Goal: Transaction & Acquisition: Purchase product/service

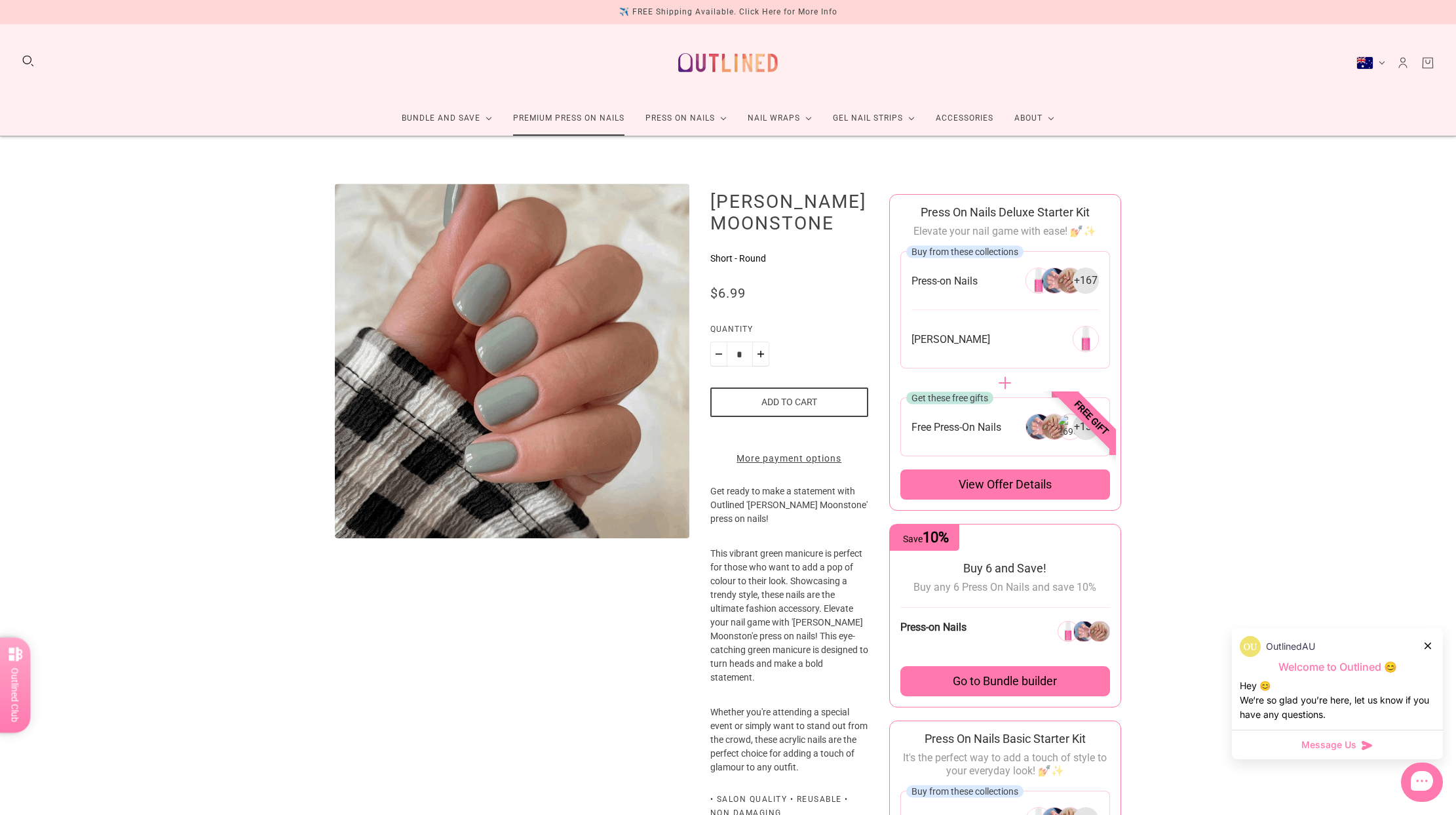
click at [568, 117] on link "Premium Press On Nails" at bounding box center [569, 118] width 132 height 35
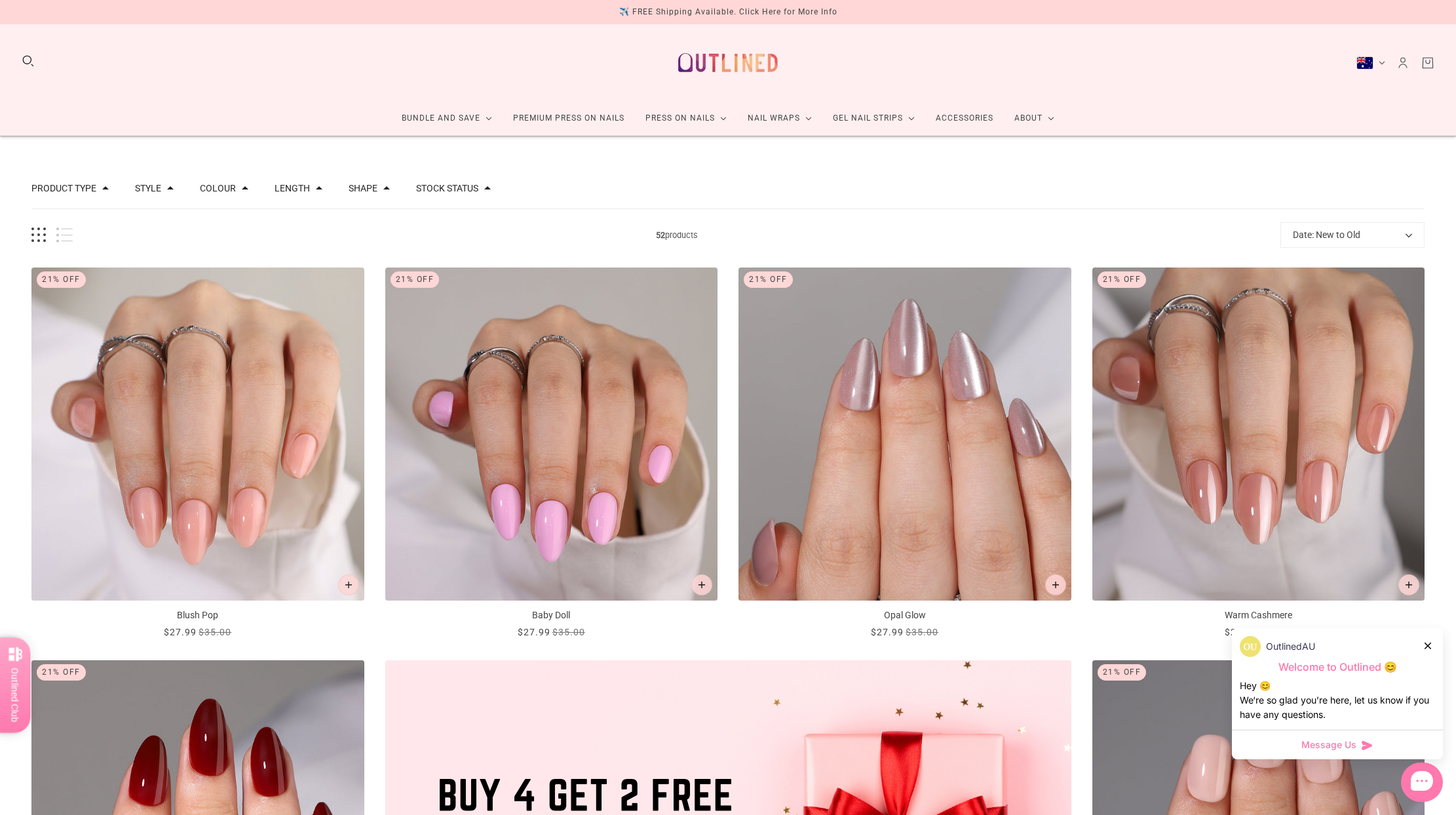
click at [289, 185] on button "Length" at bounding box center [292, 188] width 36 height 9
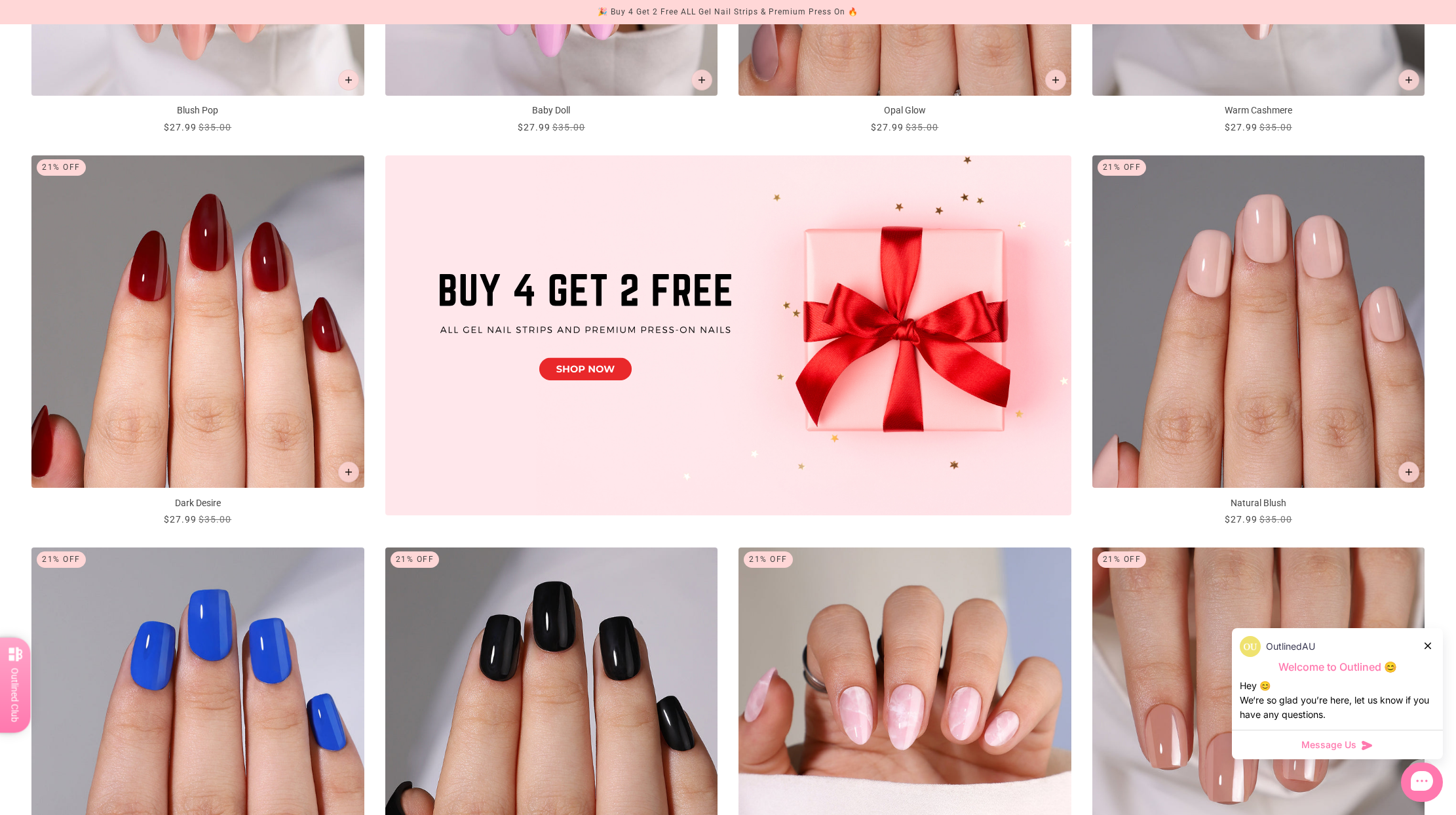
scroll to position [514, 0]
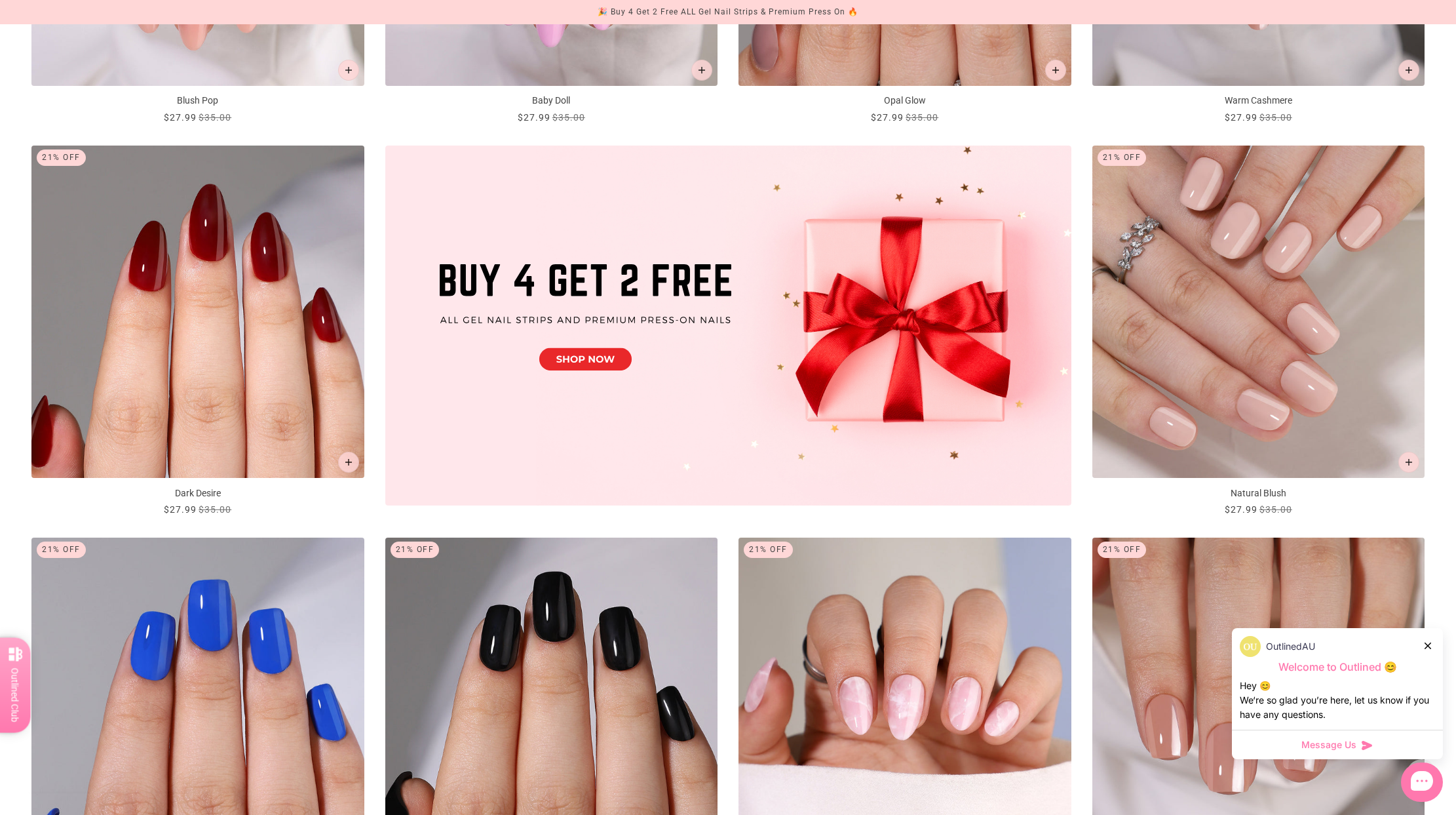
click at [1318, 322] on img "Natural Blush" at bounding box center [1258, 312] width 333 height 333
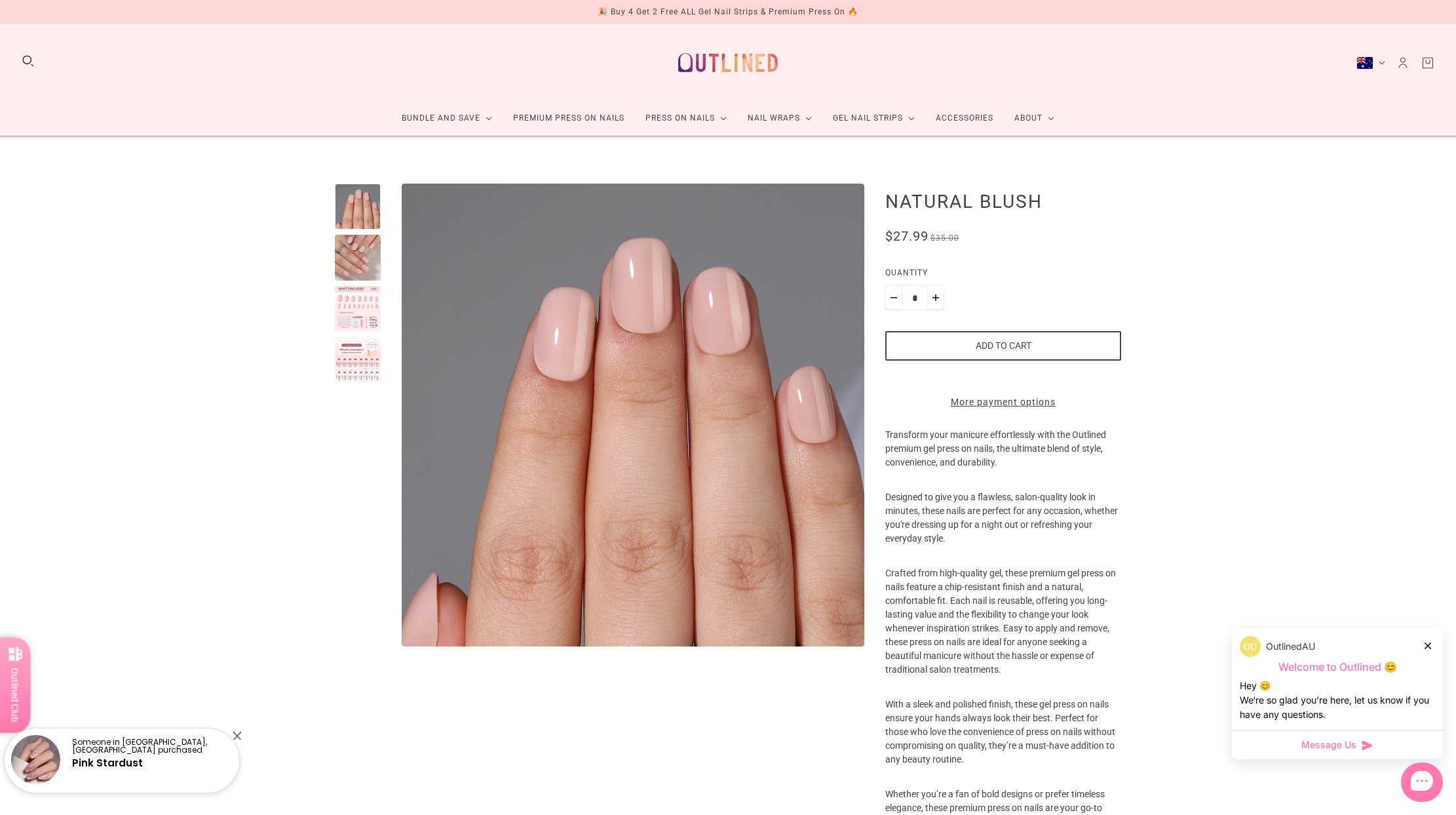
click at [352, 250] on div at bounding box center [358, 258] width 46 height 46
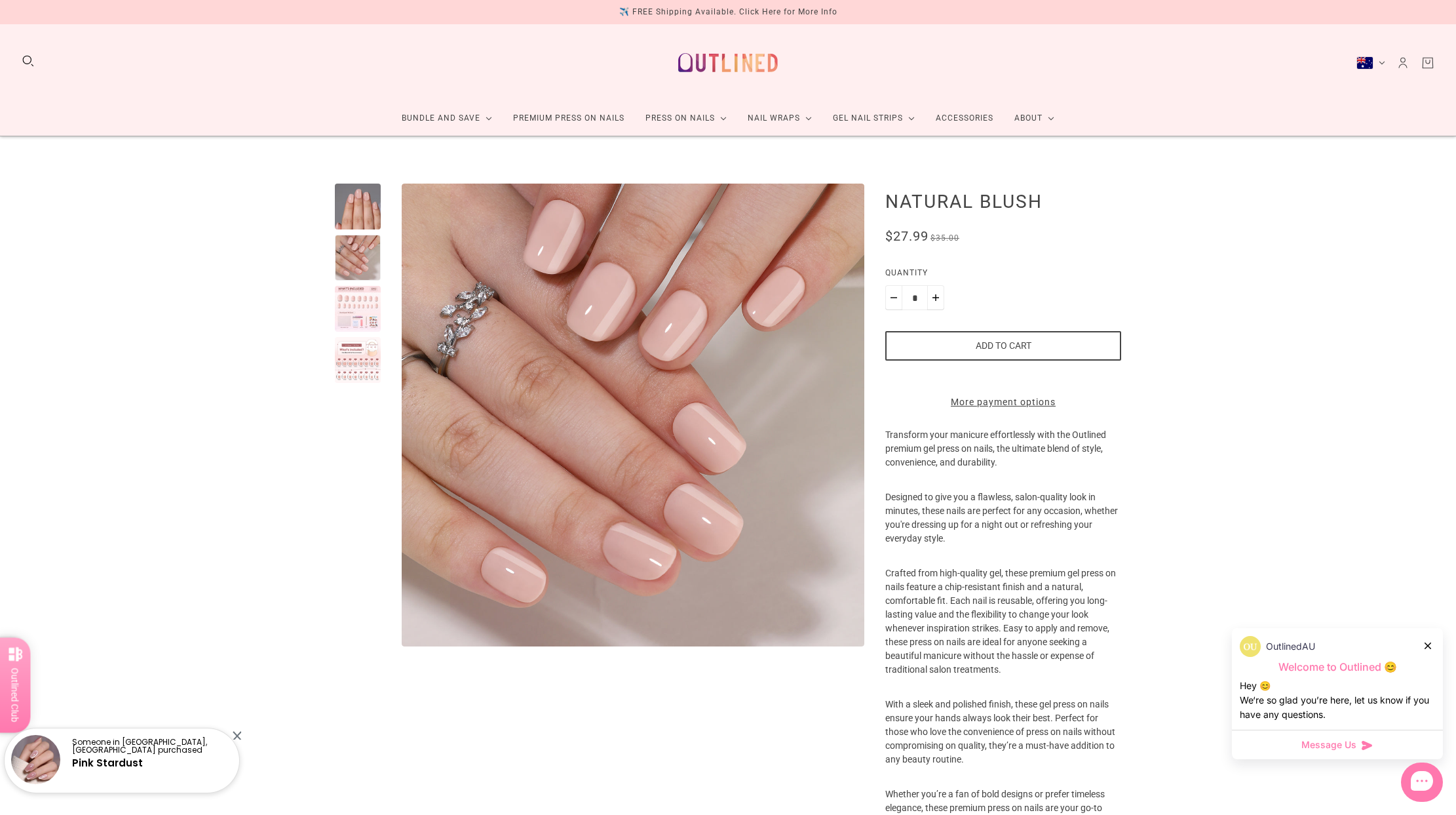
click at [354, 313] on div at bounding box center [358, 309] width 46 height 46
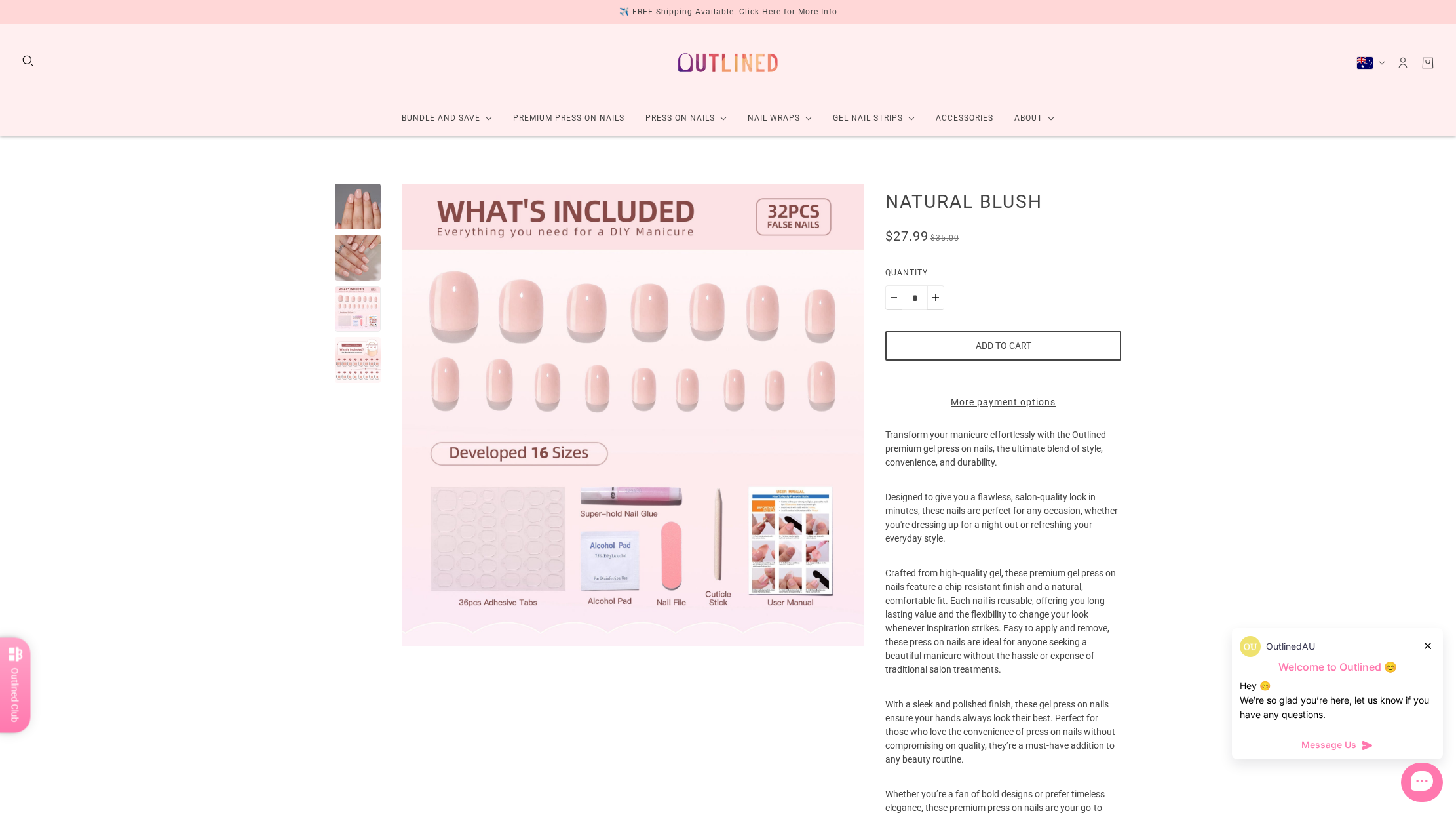
click at [353, 350] on div at bounding box center [358, 360] width 46 height 46
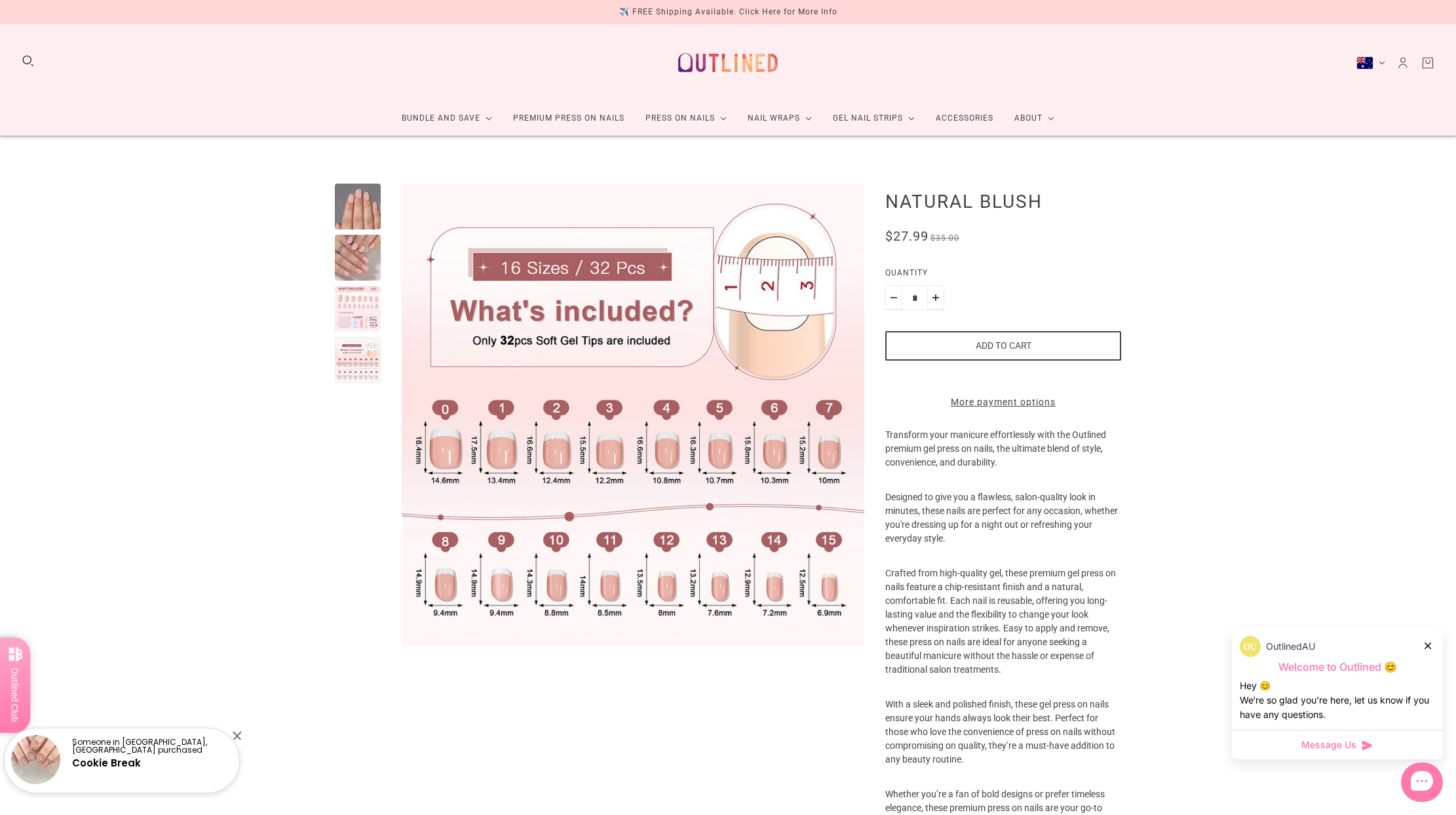
click at [359, 206] on div at bounding box center [358, 207] width 46 height 46
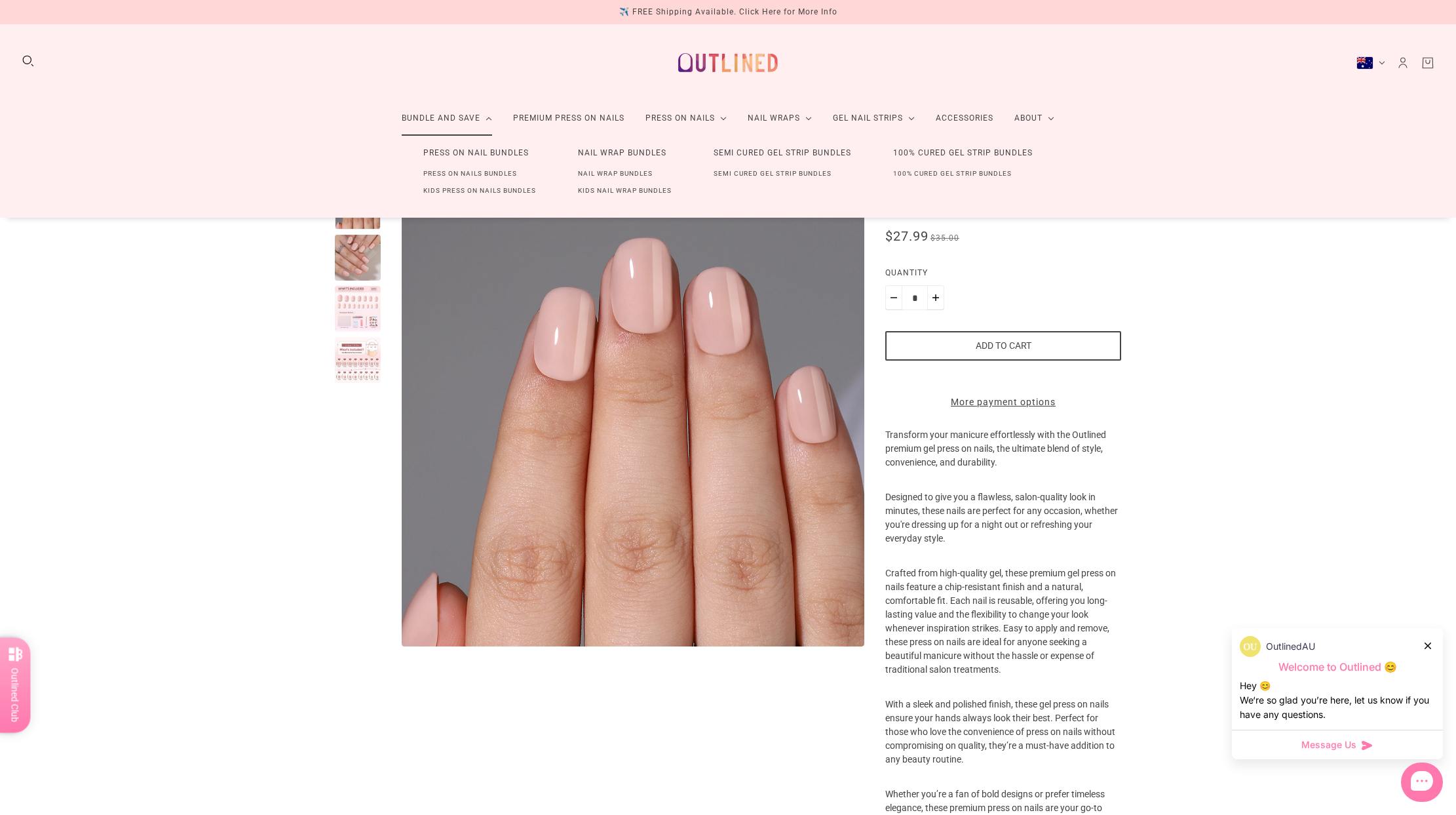
click at [447, 153] on link "Press On Nail Bundles" at bounding box center [476, 153] width 147 height 25
click at [443, 170] on link "Press On Nails Bundles" at bounding box center [470, 173] width 135 height 17
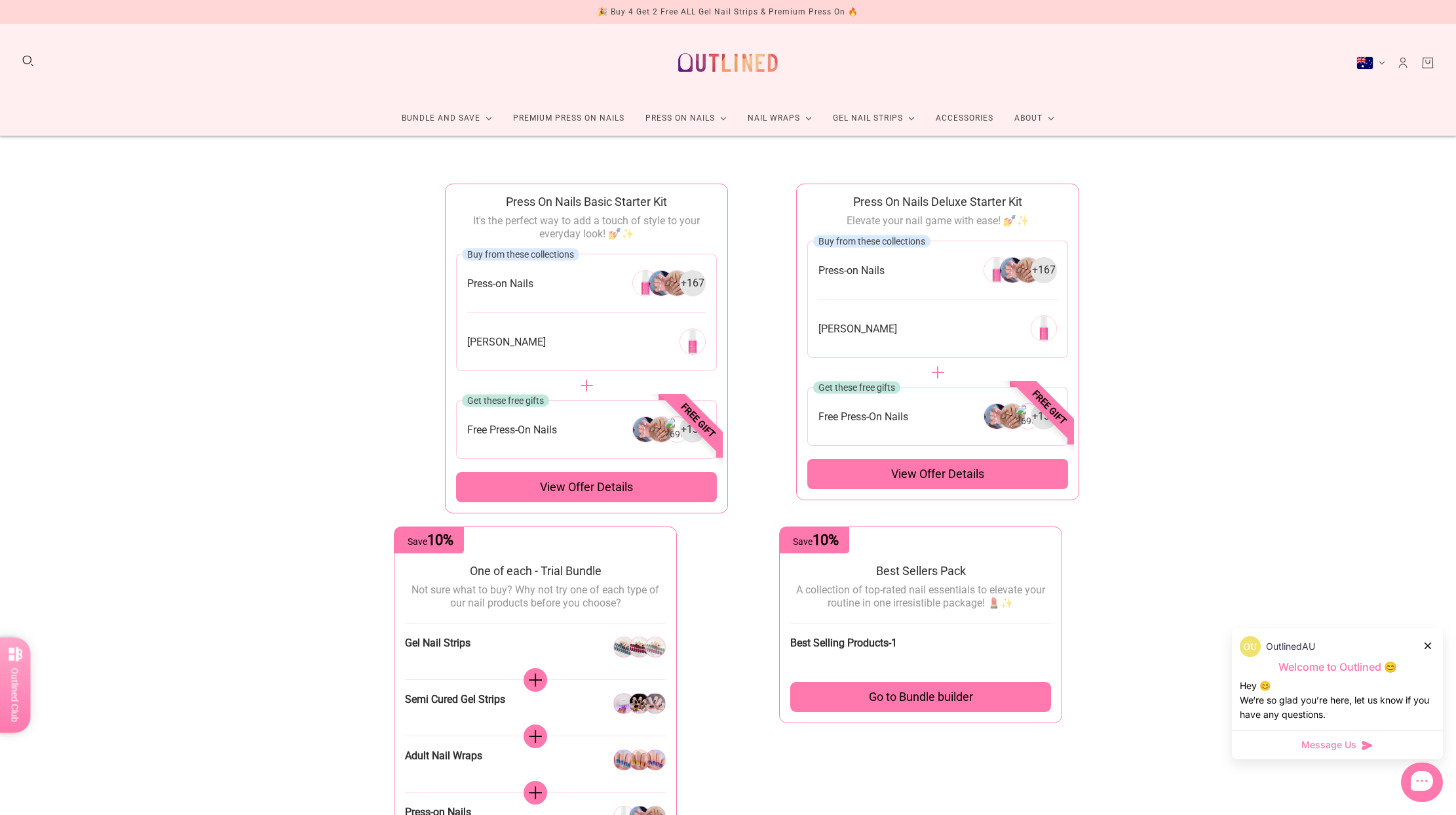
click at [1428, 642] on icon at bounding box center [1428, 645] width 7 height 7
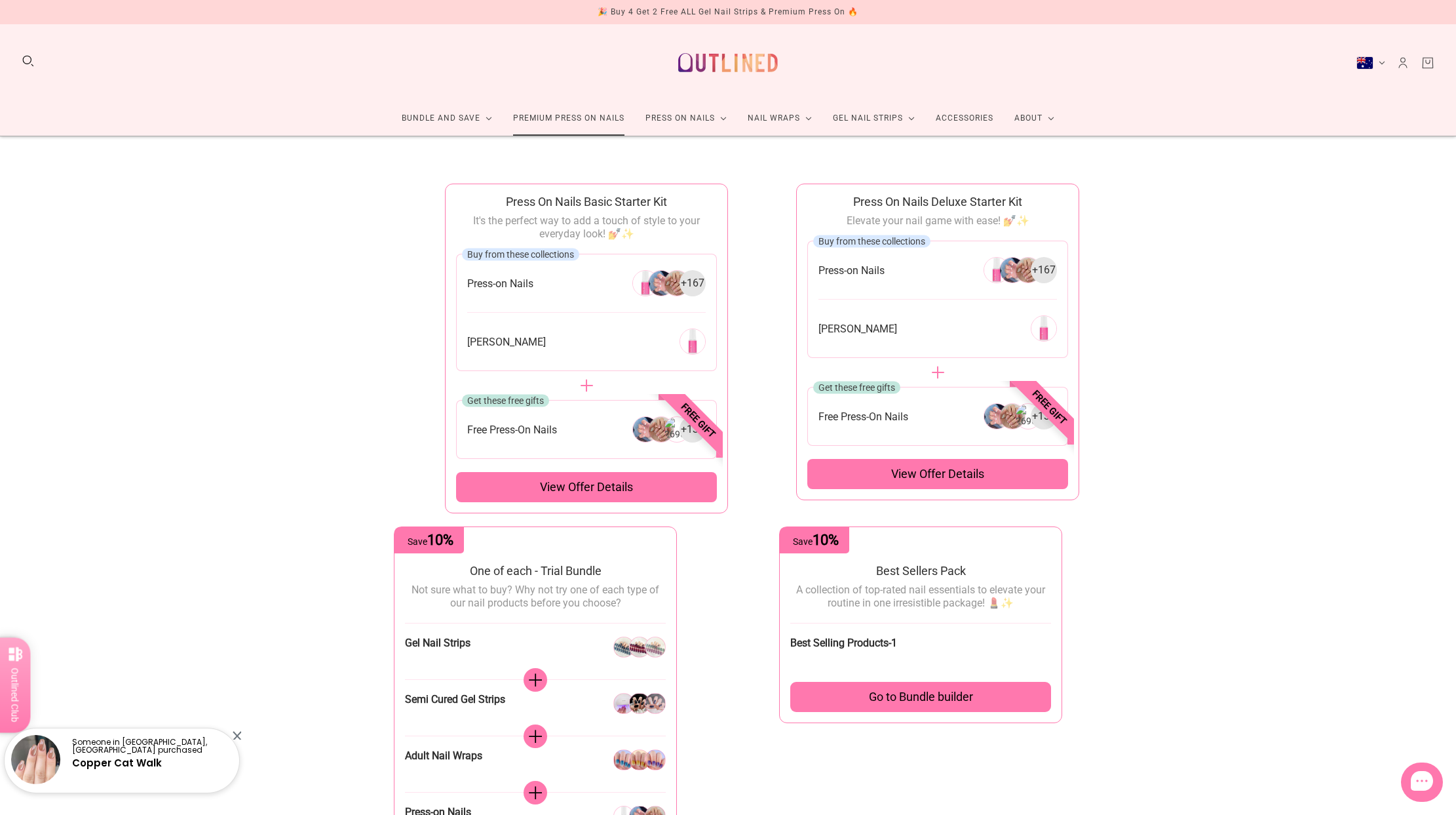
click at [554, 115] on link "Premium Press On Nails" at bounding box center [569, 118] width 132 height 35
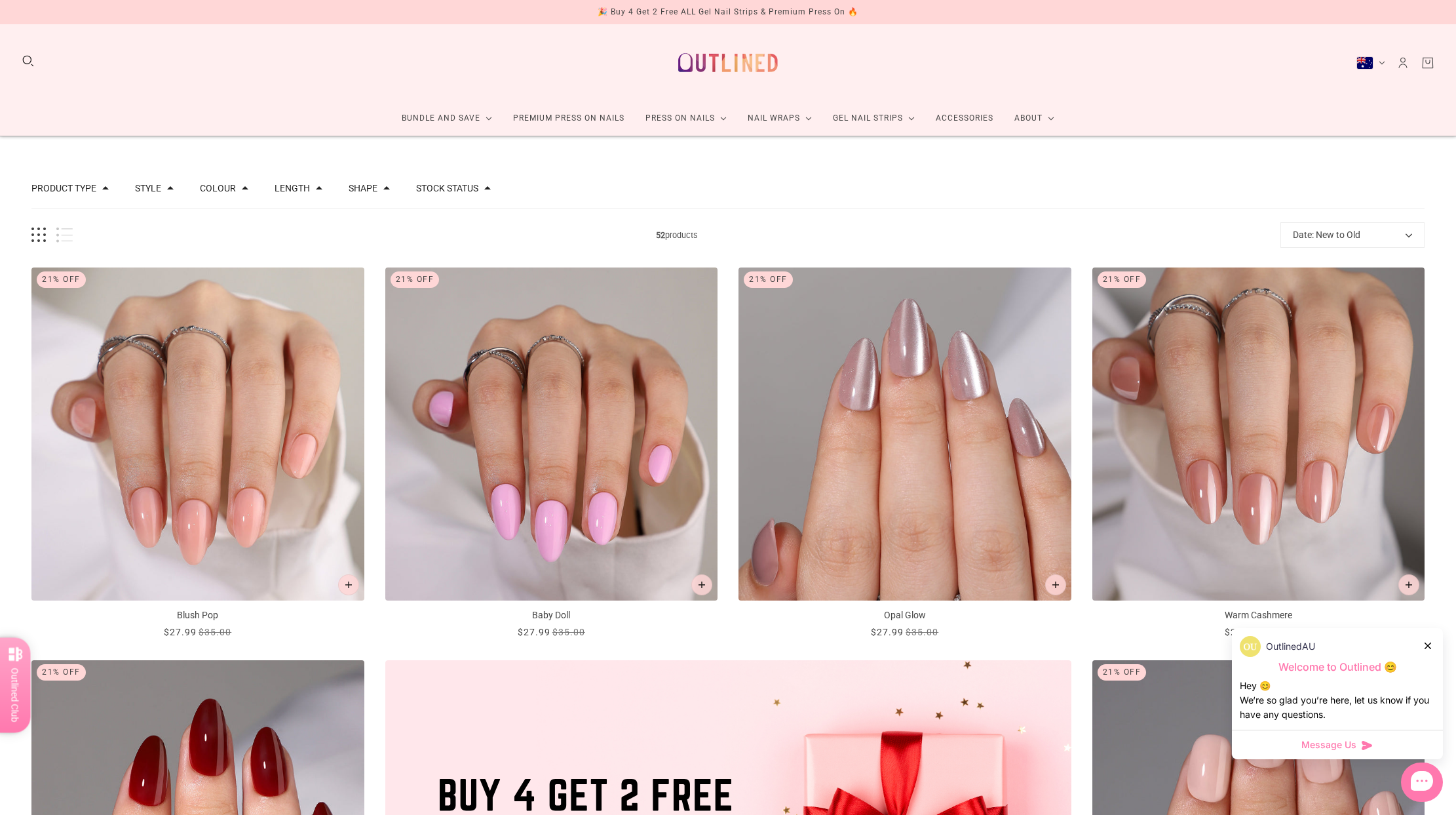
click at [298, 185] on button "Length" at bounding box center [292, 188] width 36 height 9
click at [369, 190] on button "Shape" at bounding box center [363, 188] width 29 height 9
click at [368, 301] on span at bounding box center [368, 302] width 10 height 10
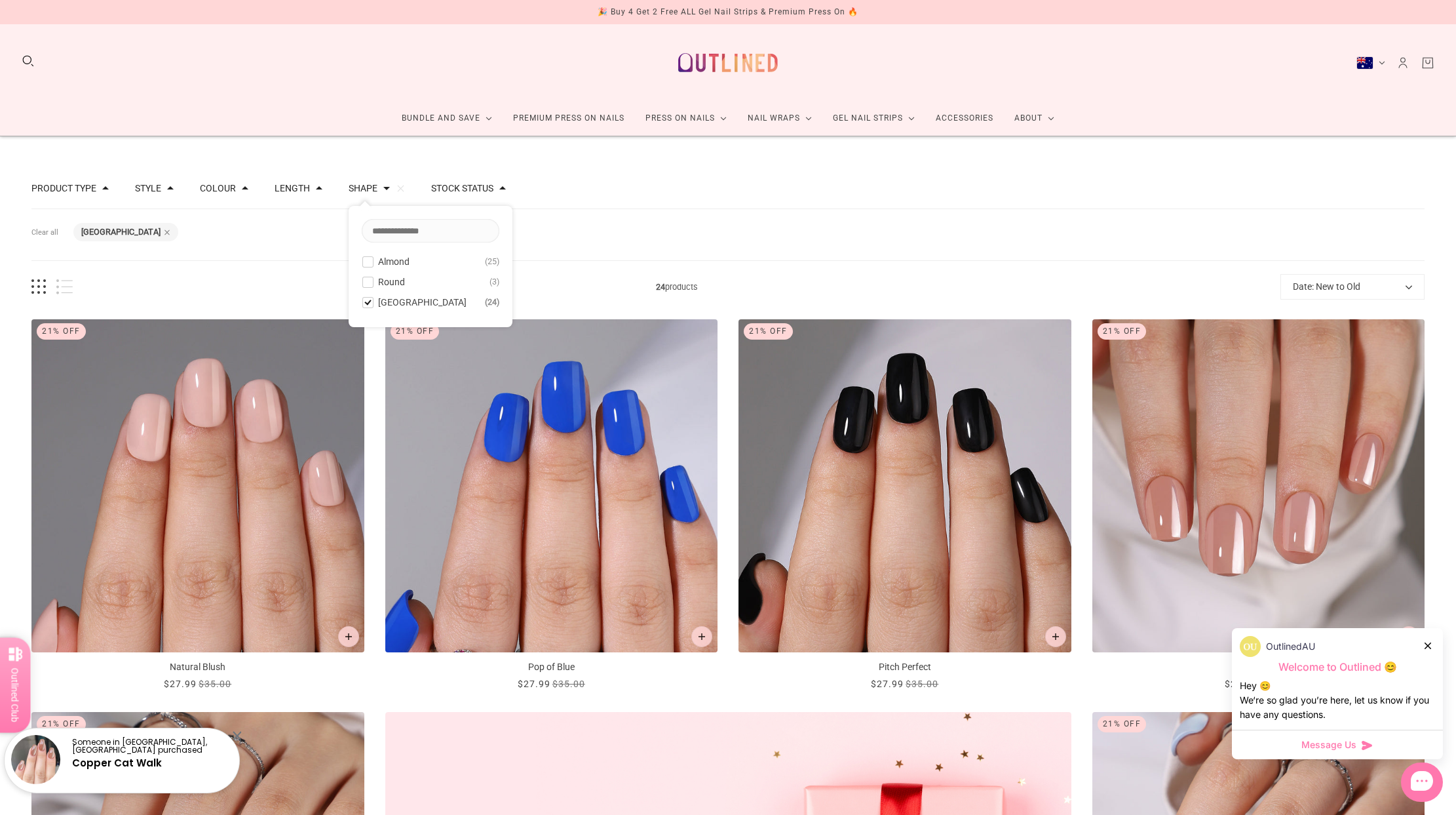
click at [365, 298] on span at bounding box center [368, 302] width 10 height 10
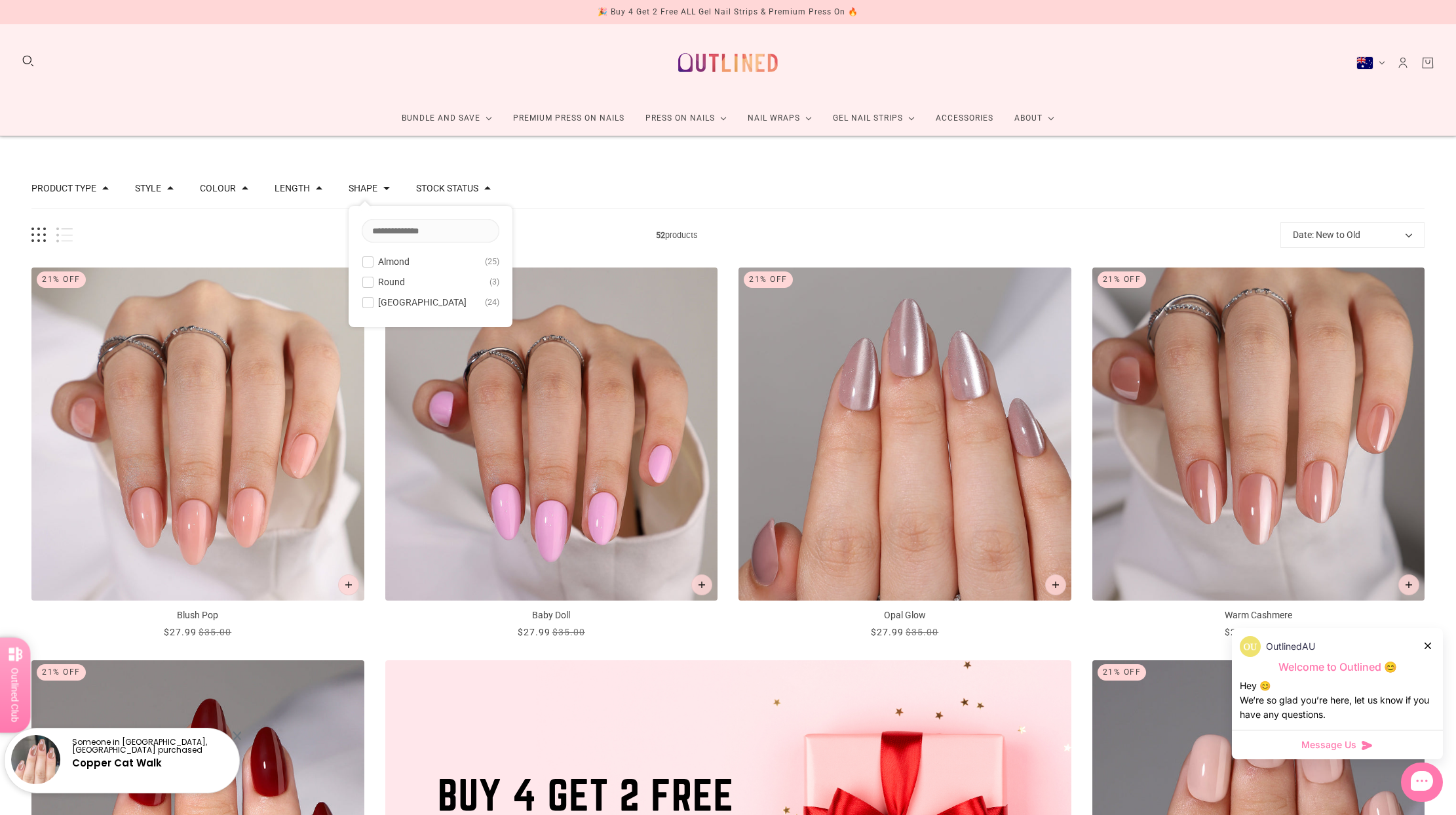
click at [365, 281] on span at bounding box center [368, 282] width 10 height 10
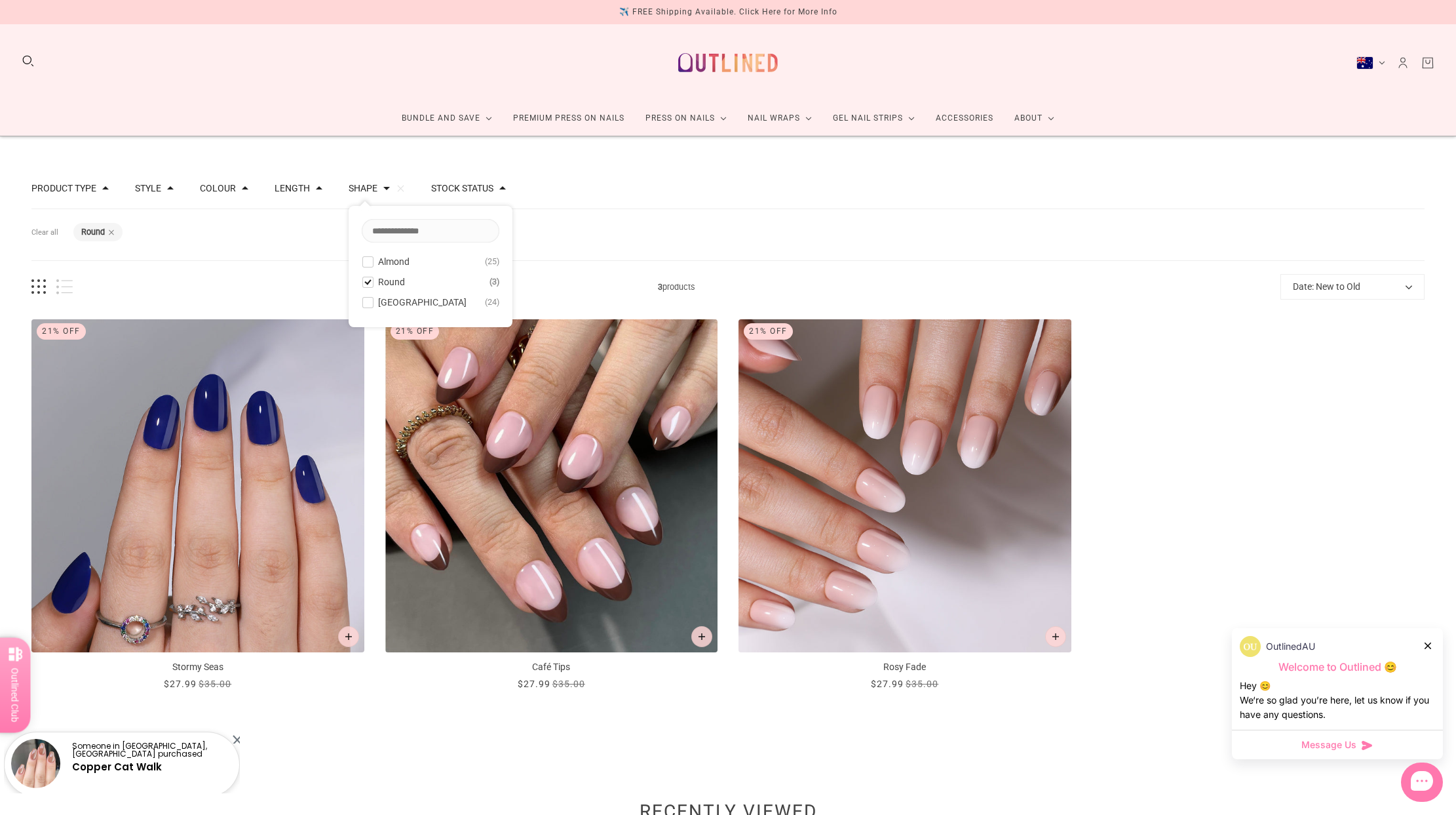
click at [363, 303] on span at bounding box center [368, 302] width 10 height 10
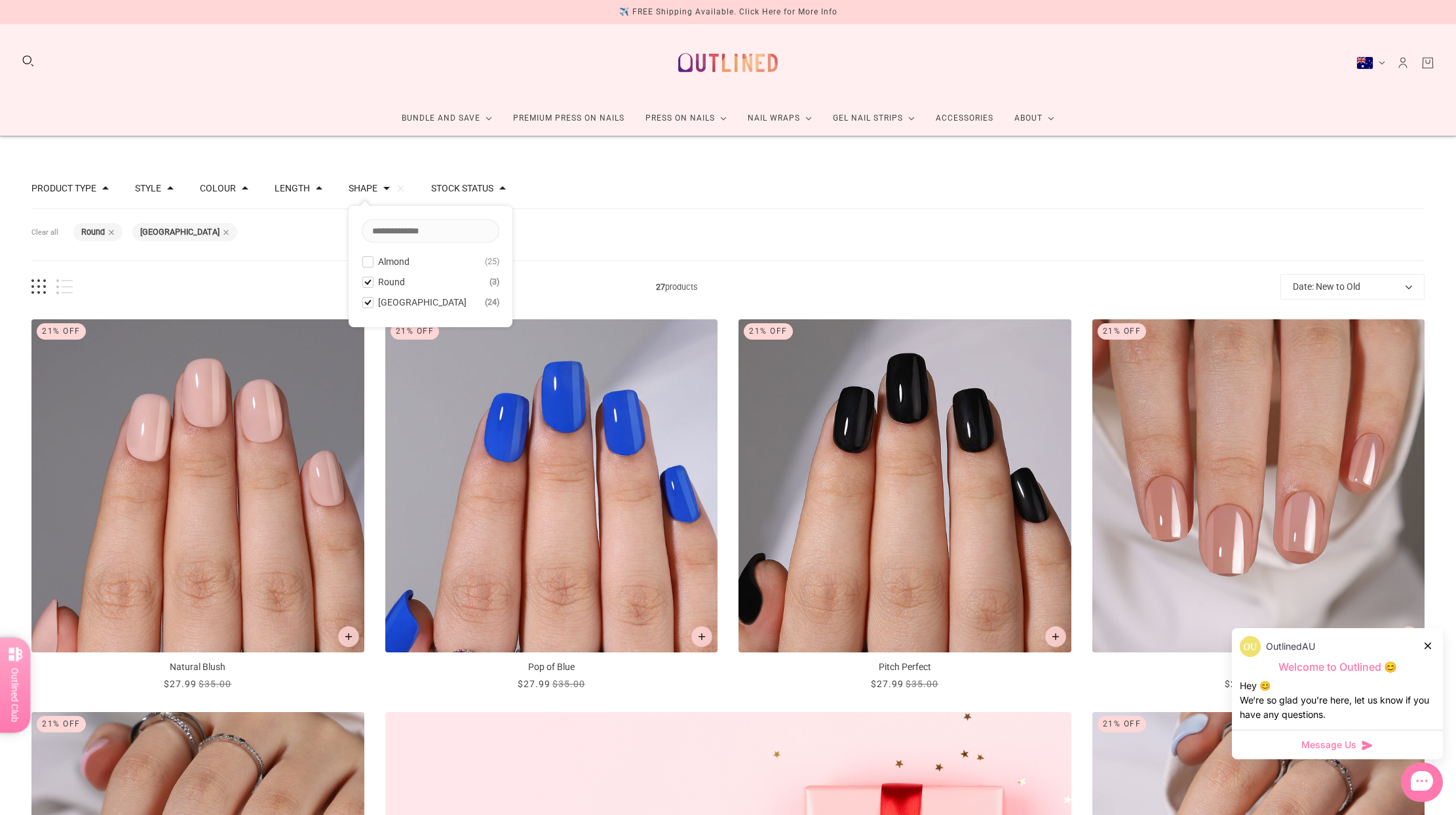
click at [583, 275] on div "27 products Date: New to Old Best selling Relevance Date: New to Old Date: Old …" at bounding box center [728, 287] width 1394 height 25
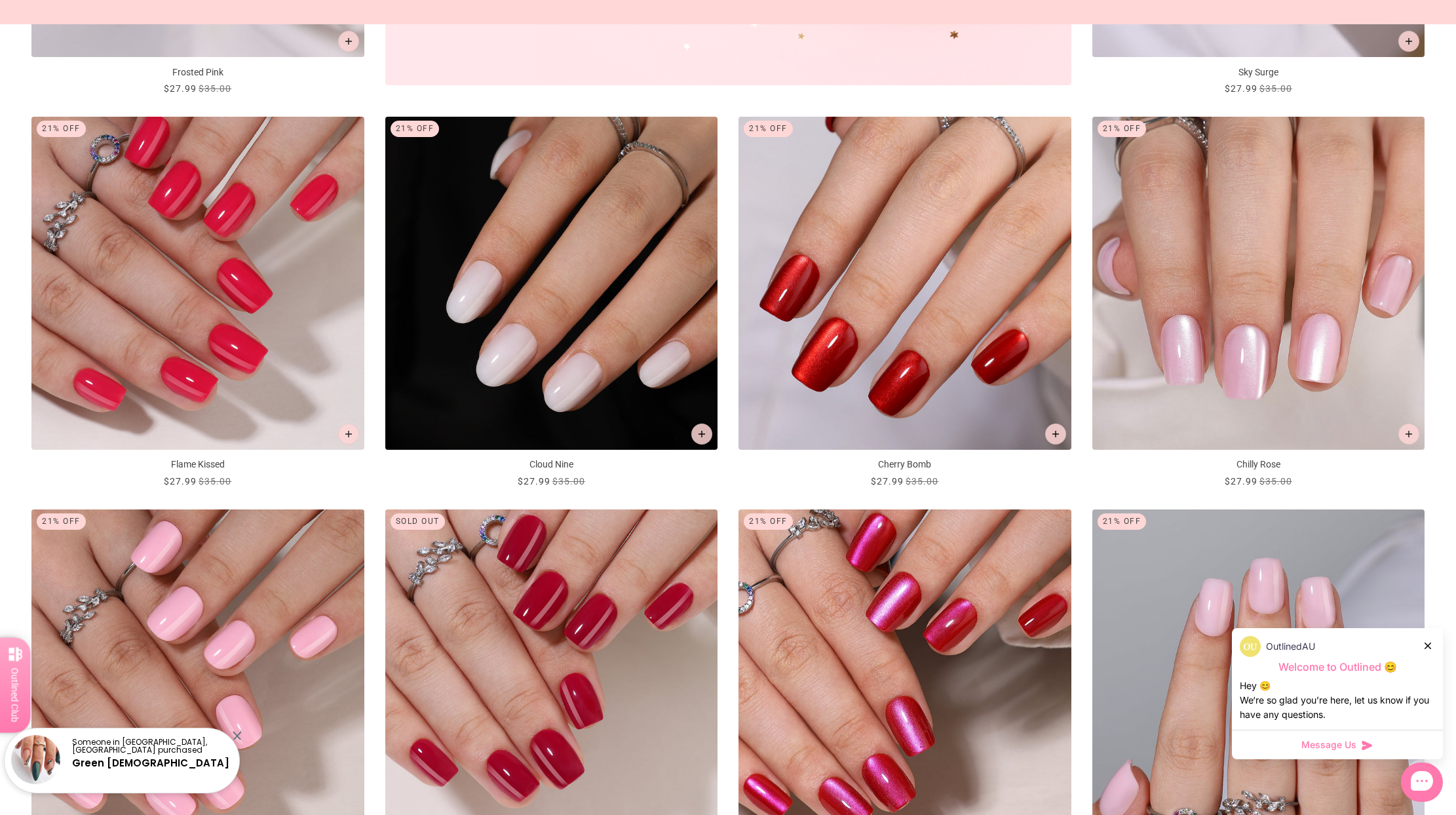
scroll to position [970, 0]
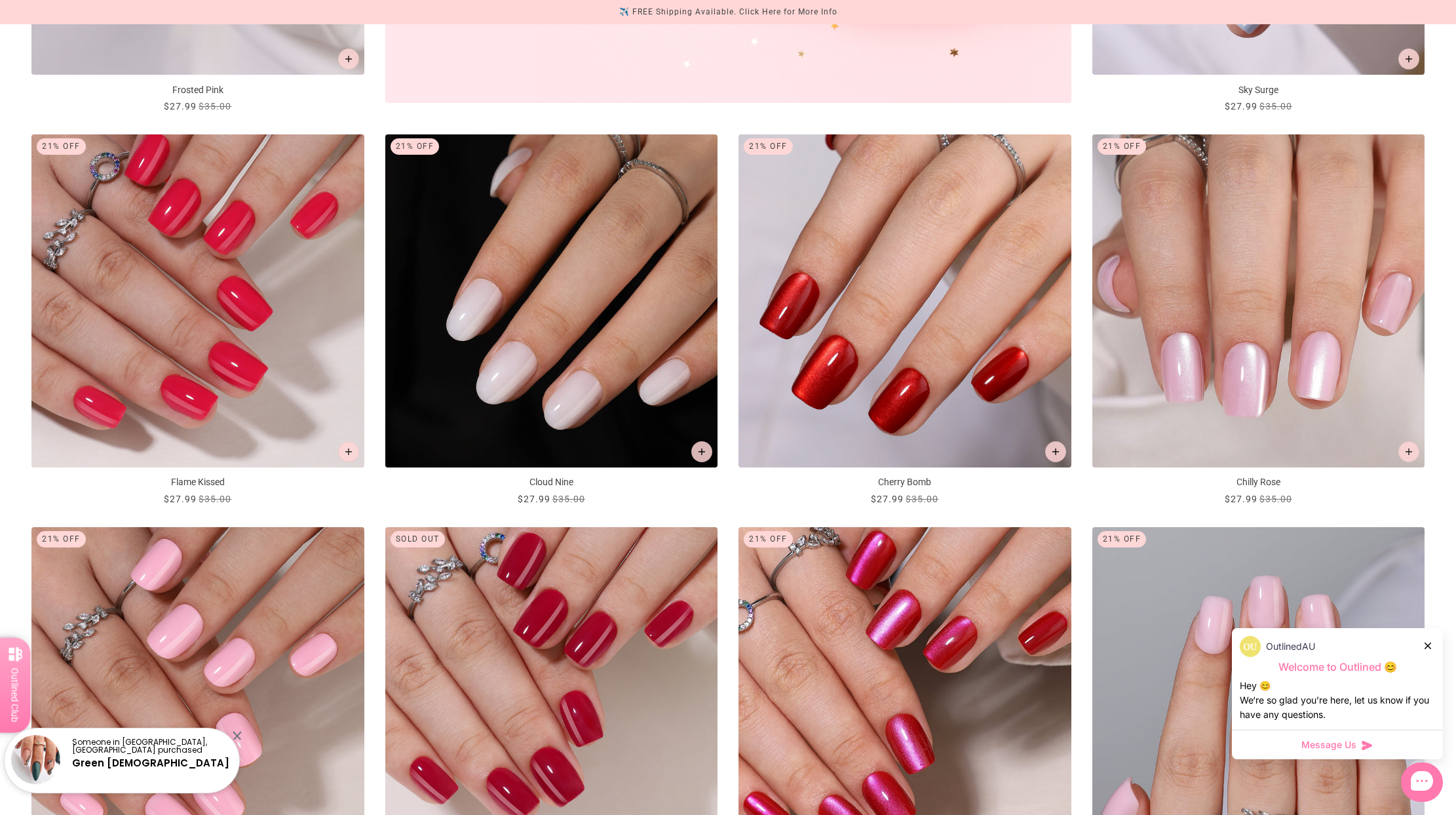
click at [228, 221] on img "Flame Kissed" at bounding box center [197, 301] width 333 height 333
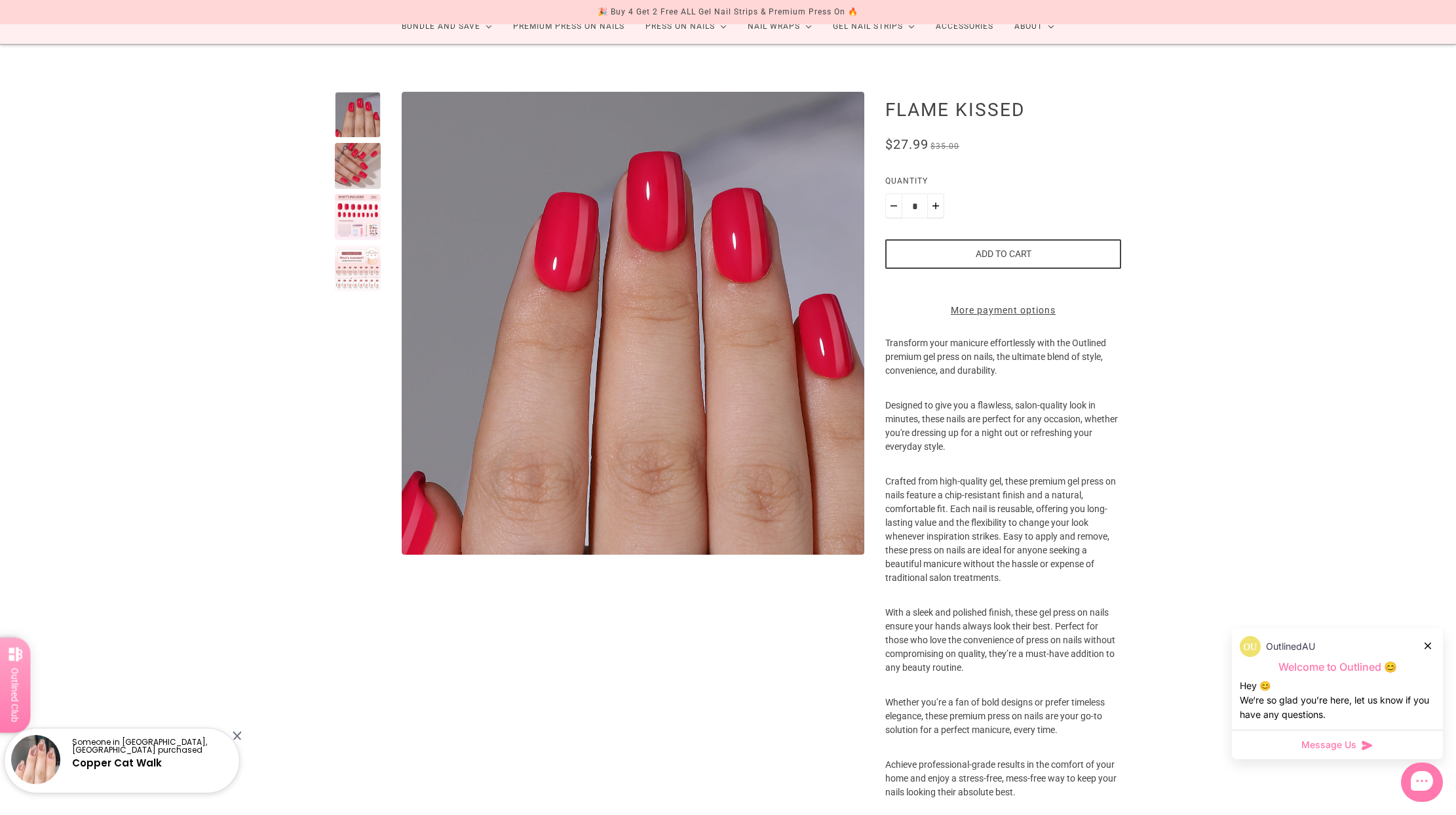
scroll to position [79, 0]
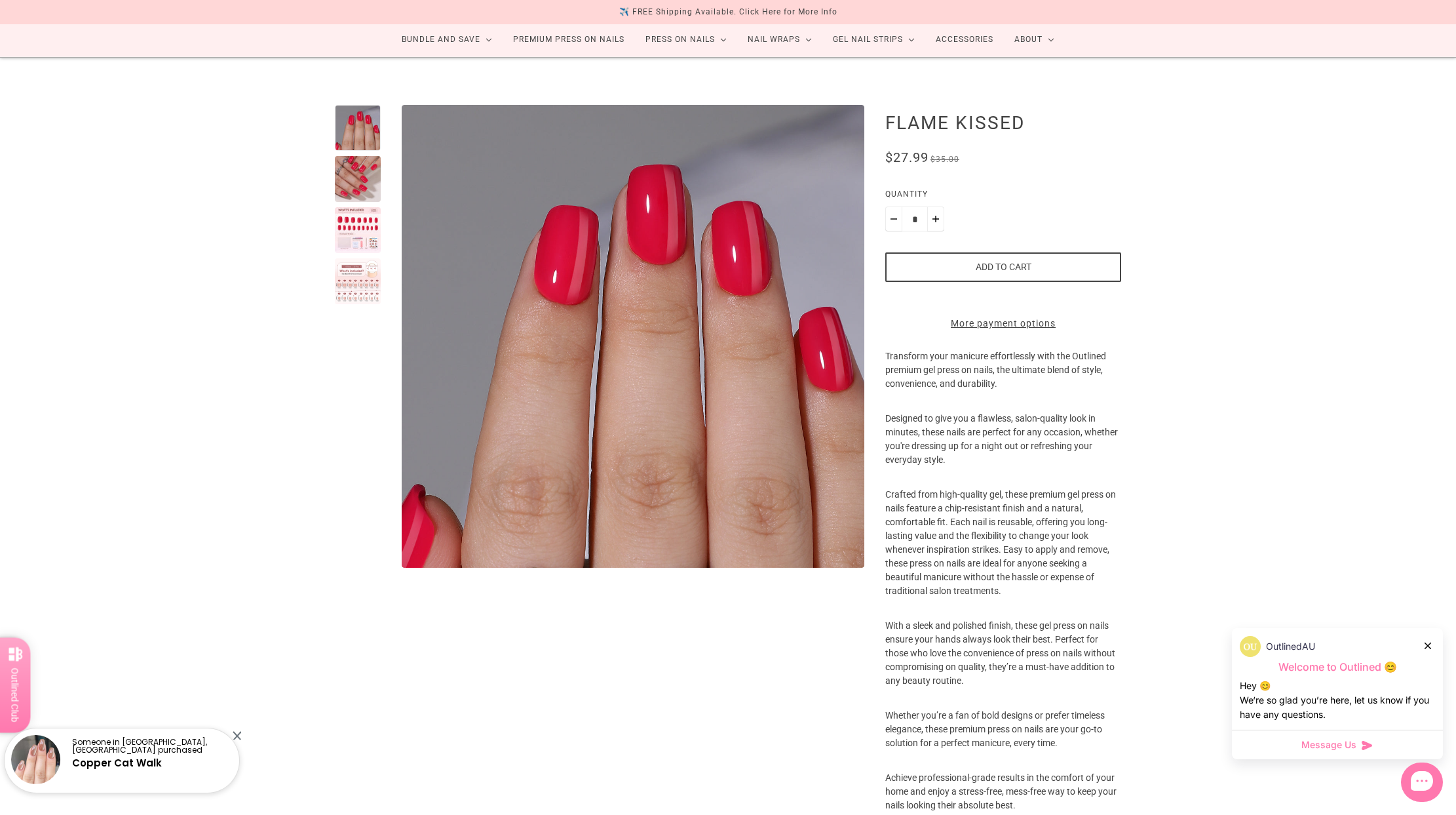
click at [347, 227] on div at bounding box center [358, 230] width 46 height 46
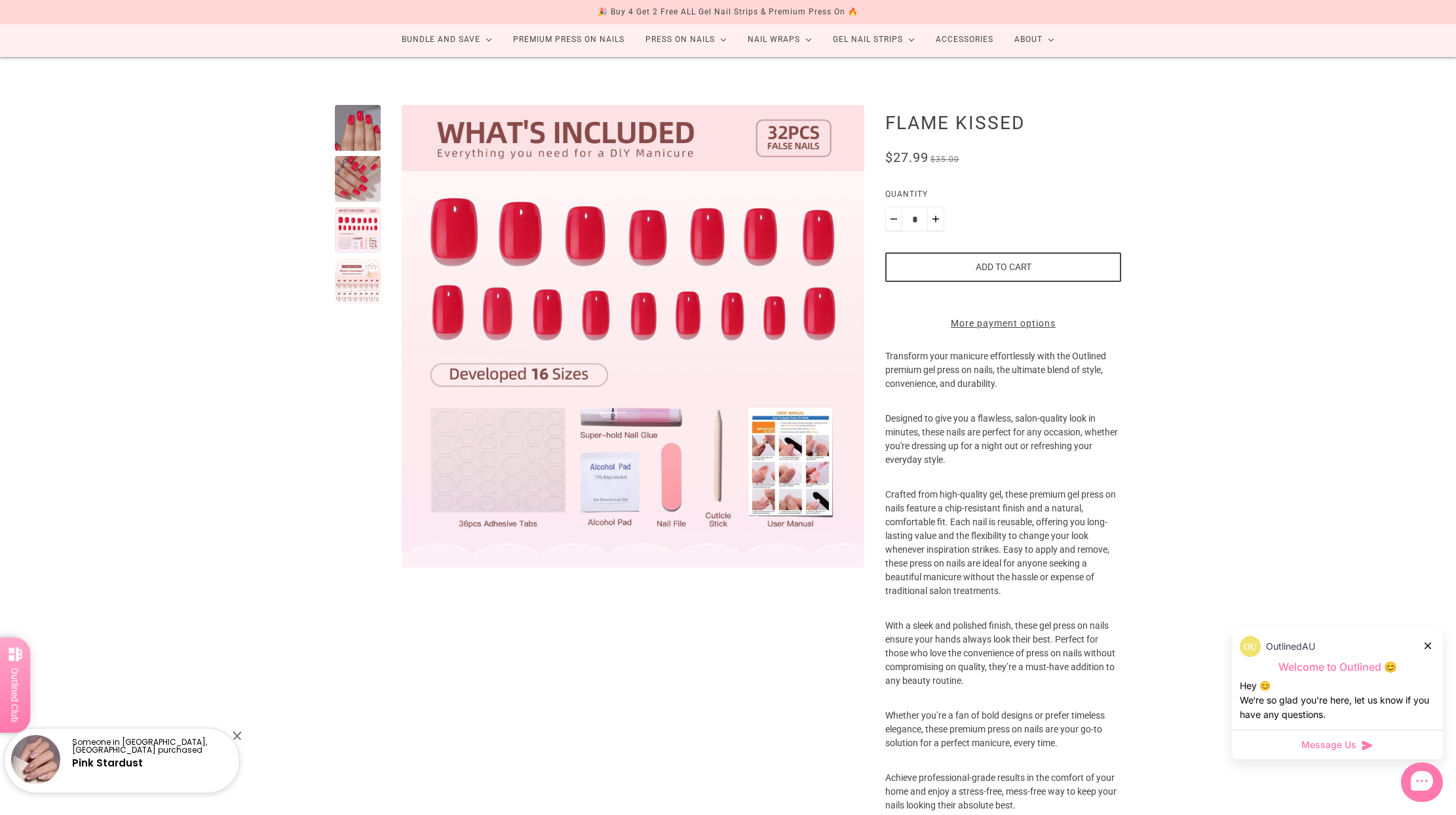
click at [359, 284] on div at bounding box center [358, 281] width 46 height 46
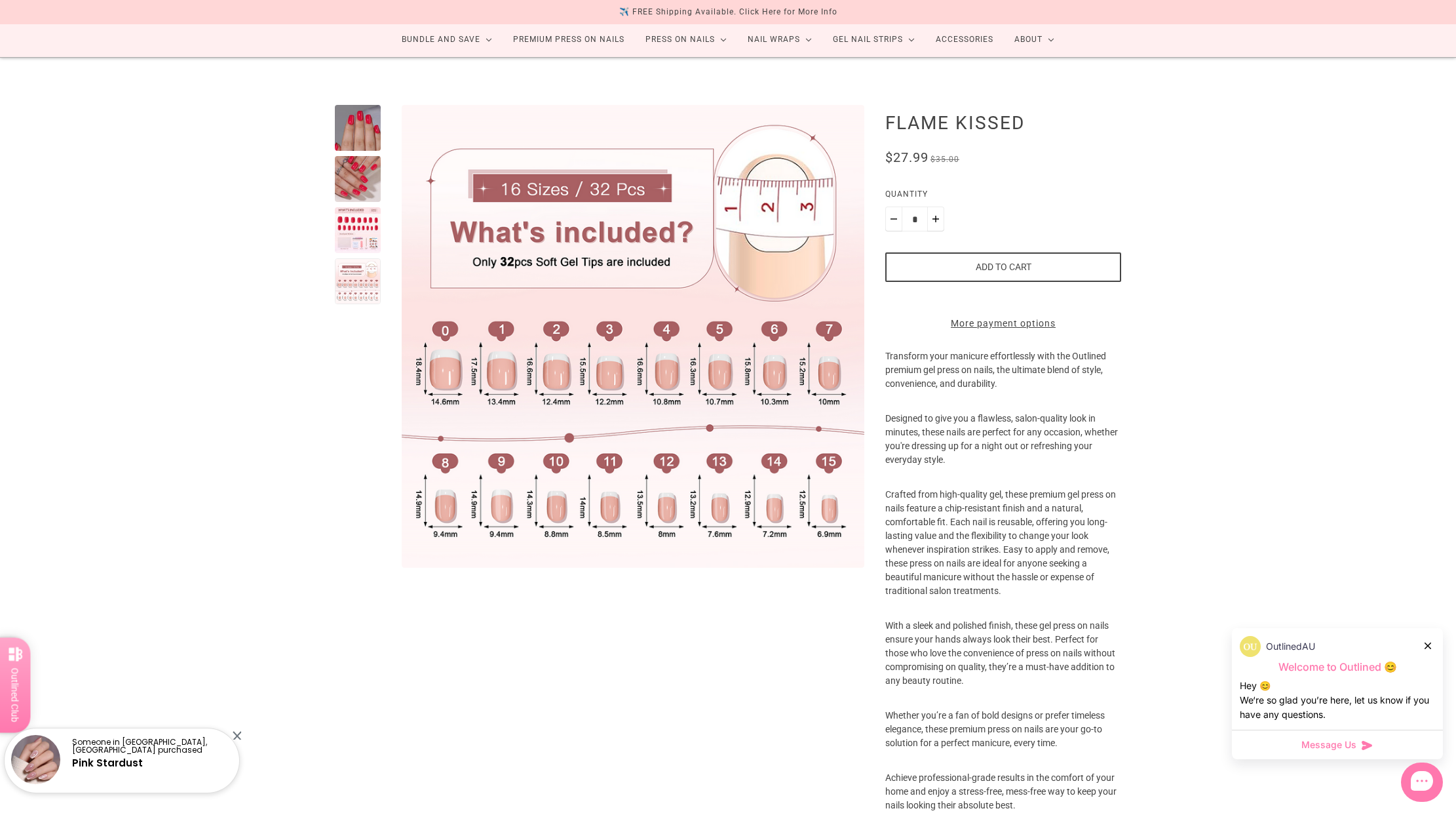
click at [362, 234] on div at bounding box center [358, 230] width 46 height 46
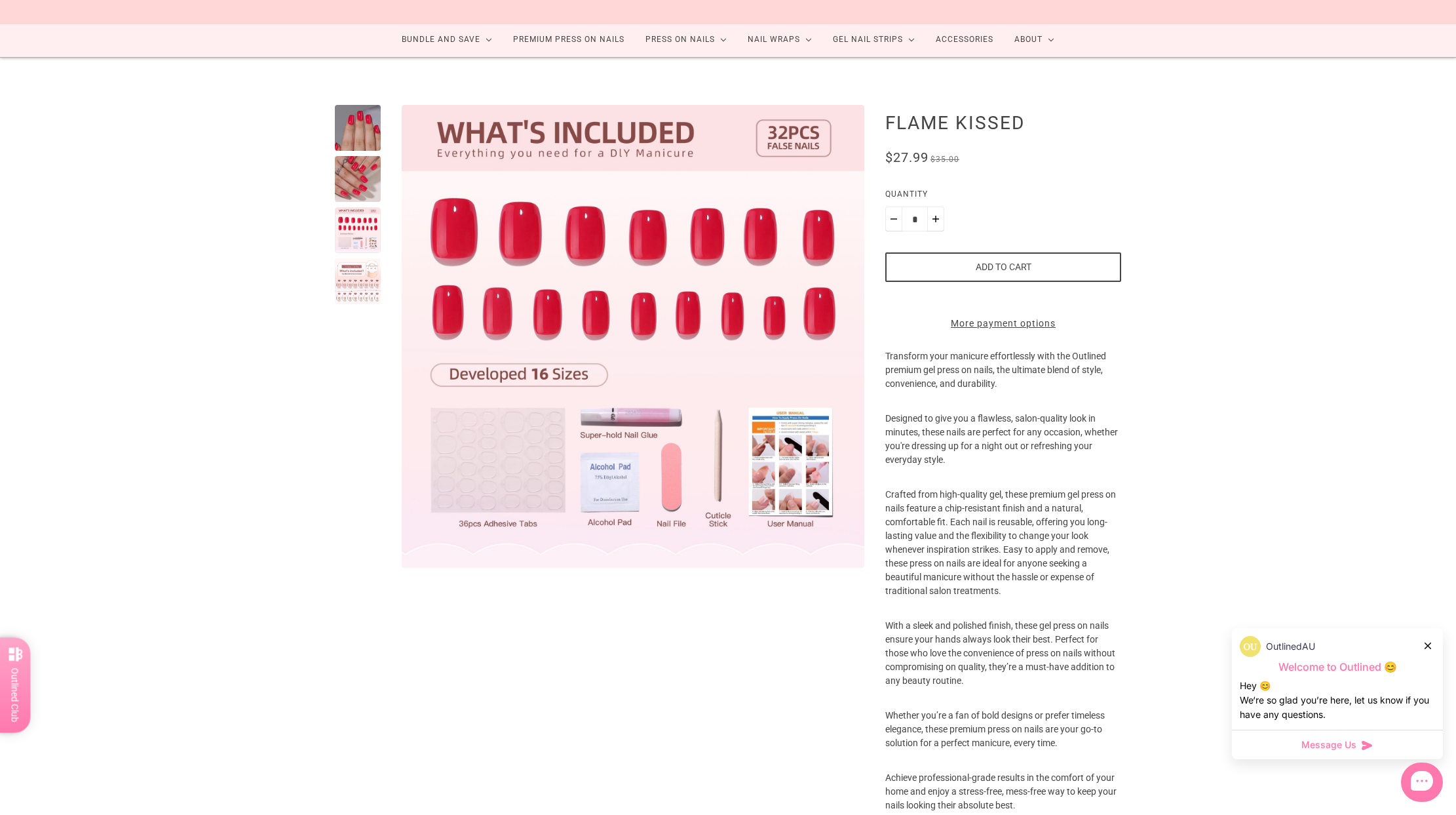
click at [992, 261] on button "Add to cart" at bounding box center [1003, 267] width 236 height 30
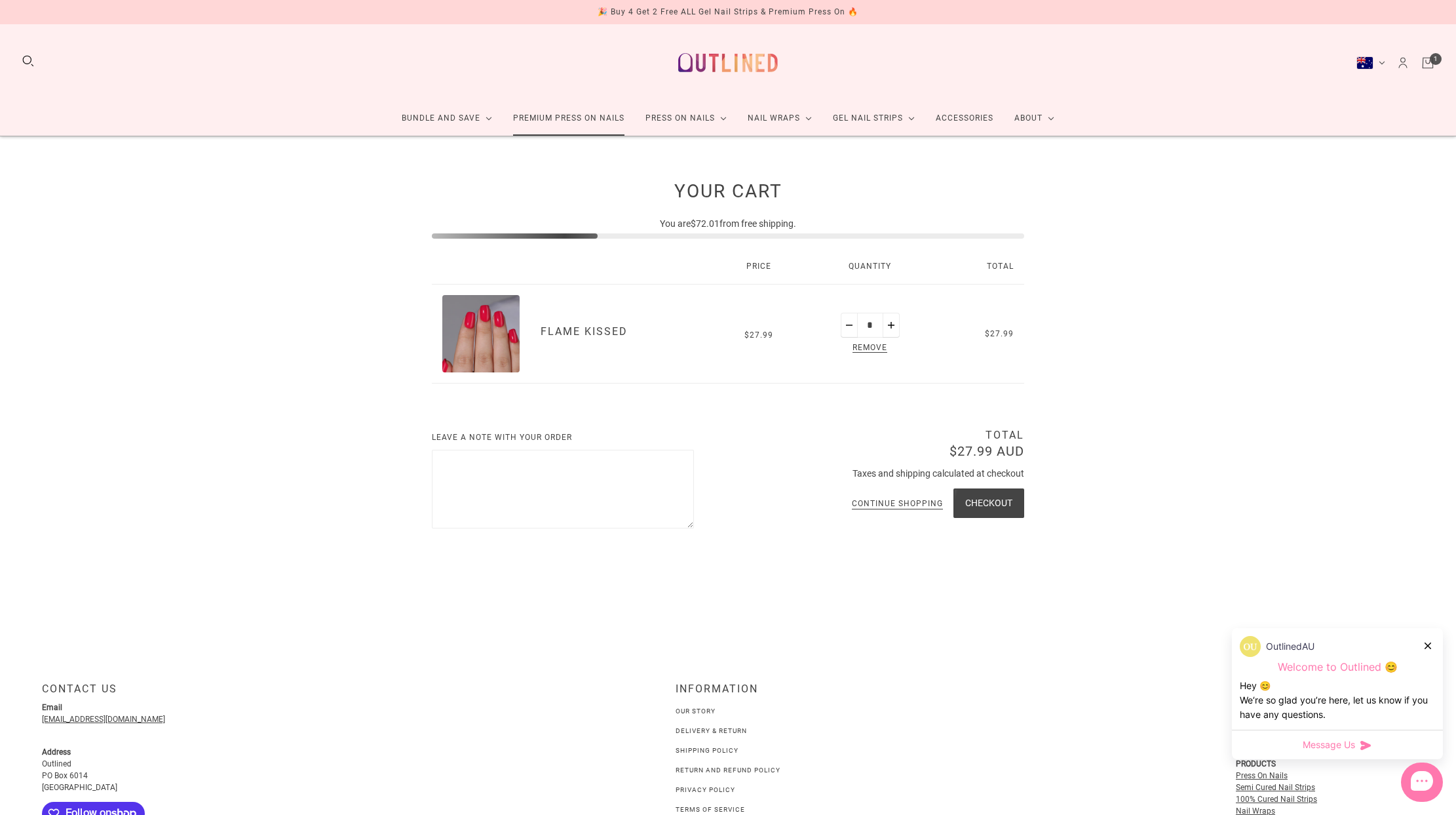
click at [539, 116] on link "Premium Press On Nails" at bounding box center [569, 118] width 132 height 35
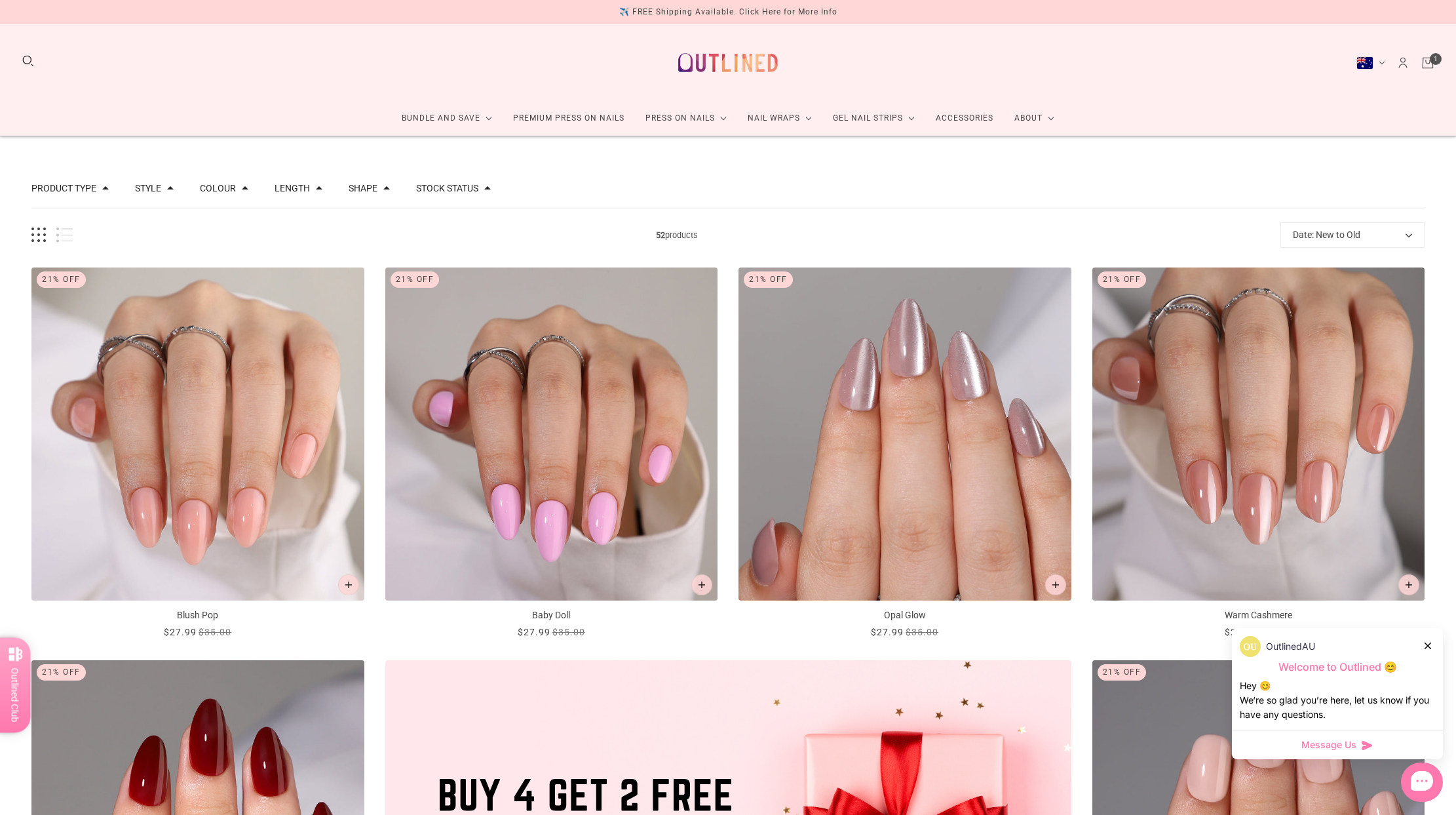
click at [302, 187] on button "Length" at bounding box center [292, 188] width 36 height 9
click at [374, 185] on button "Shape" at bounding box center [363, 188] width 29 height 9
click at [368, 300] on span at bounding box center [368, 302] width 10 height 10
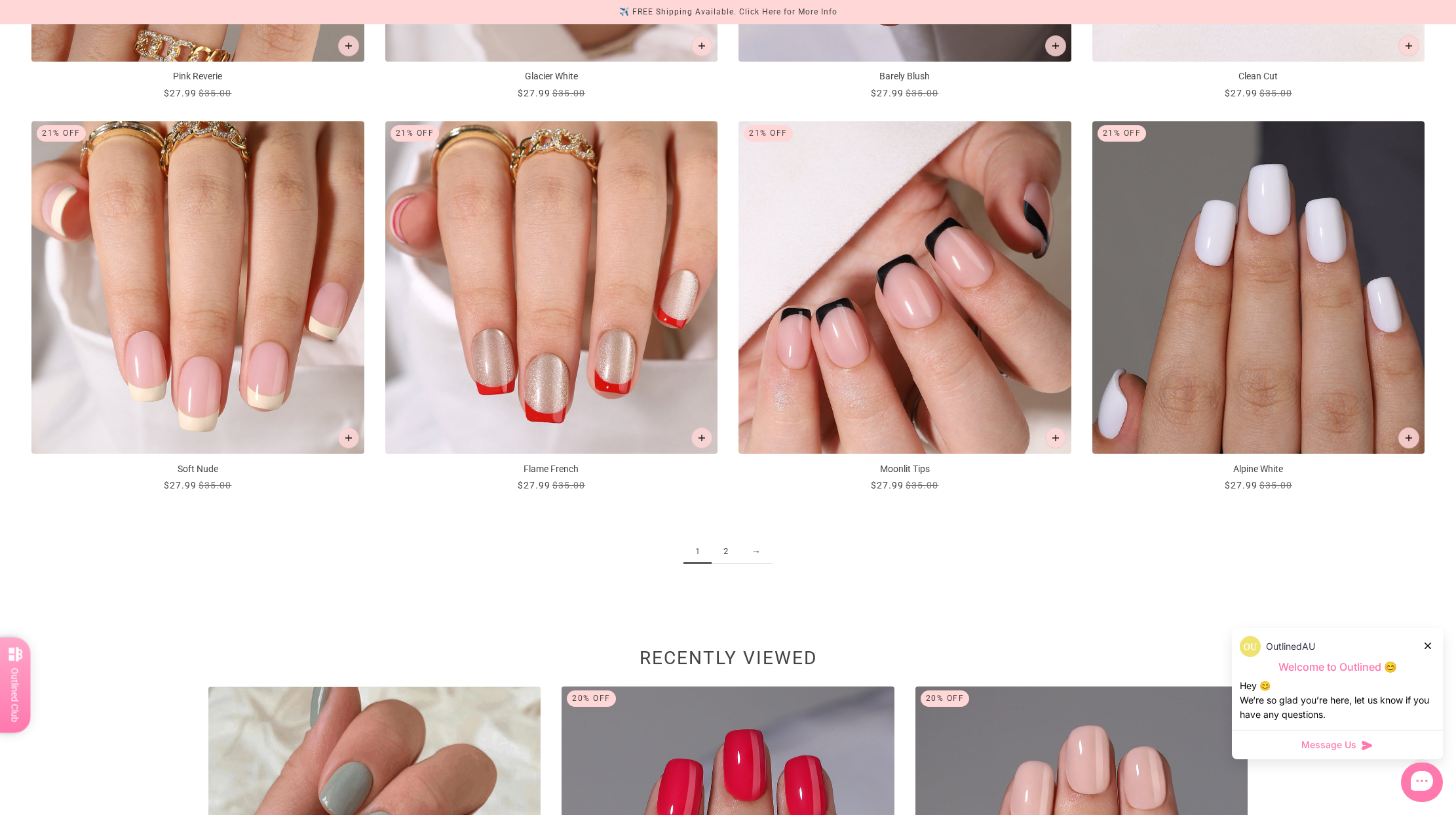
scroll to position [2197, 0]
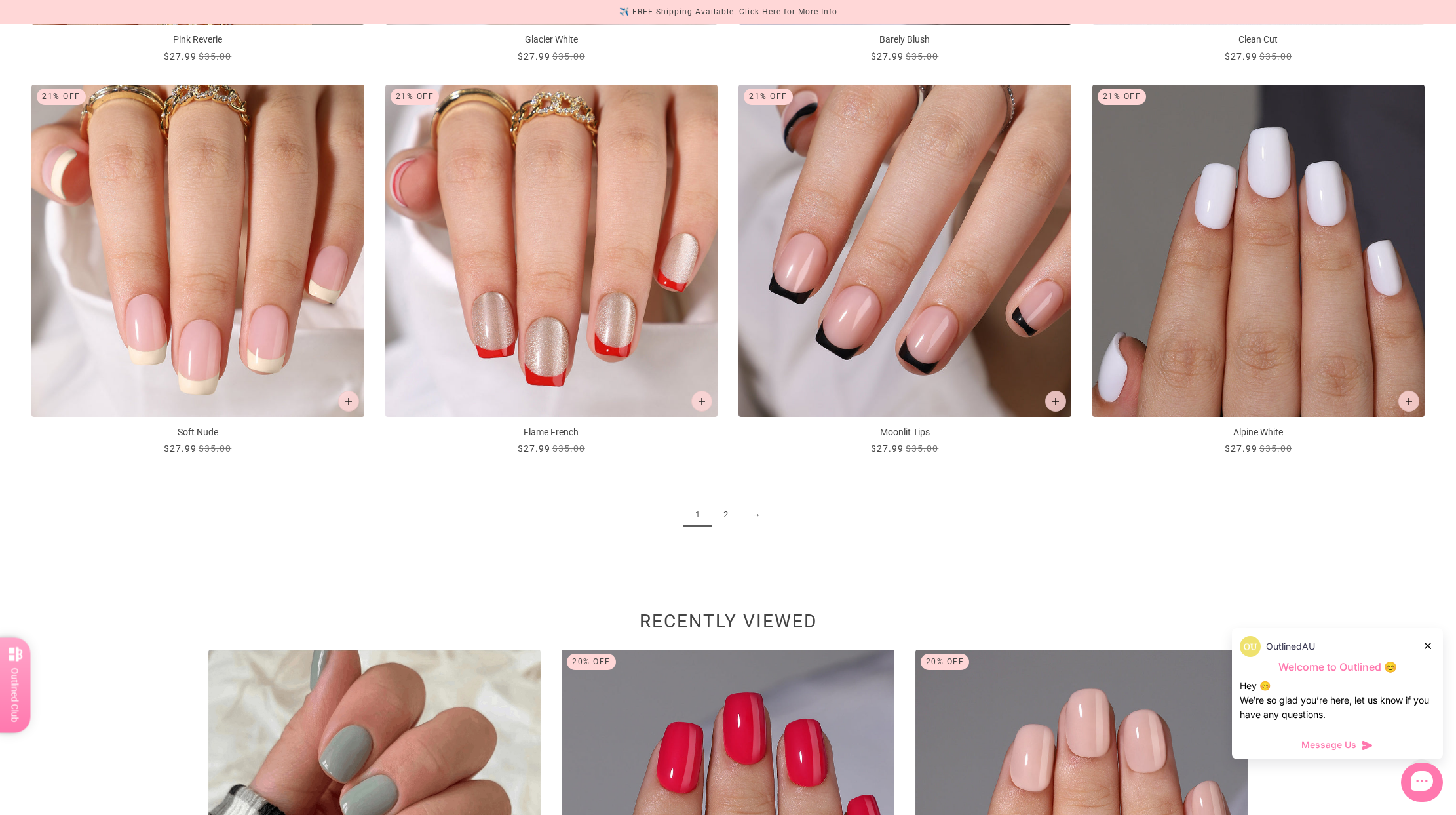
click at [732, 515] on link "2" at bounding box center [726, 515] width 28 height 25
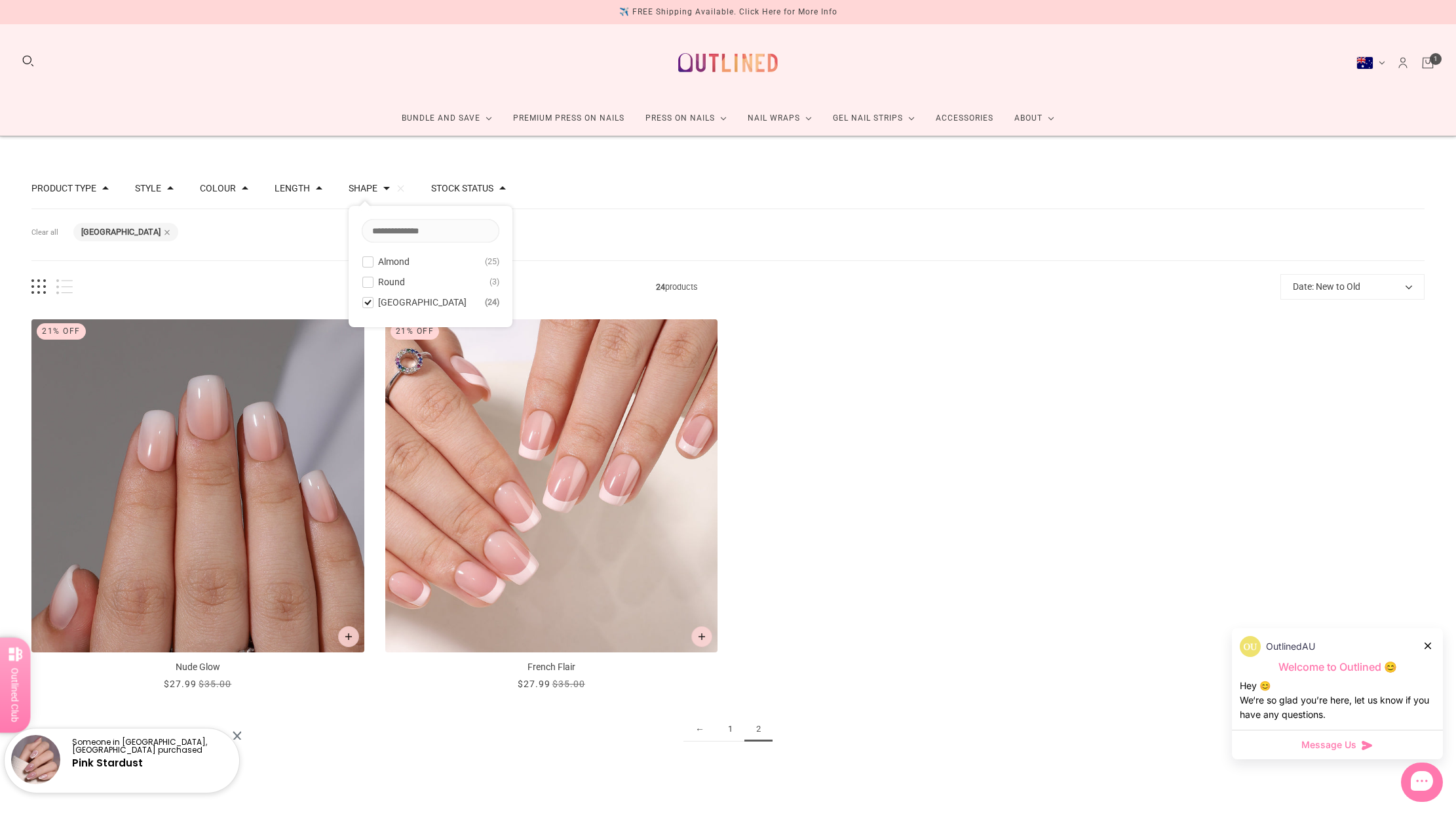
click at [145, 188] on button "Style" at bounding box center [147, 188] width 26 height 9
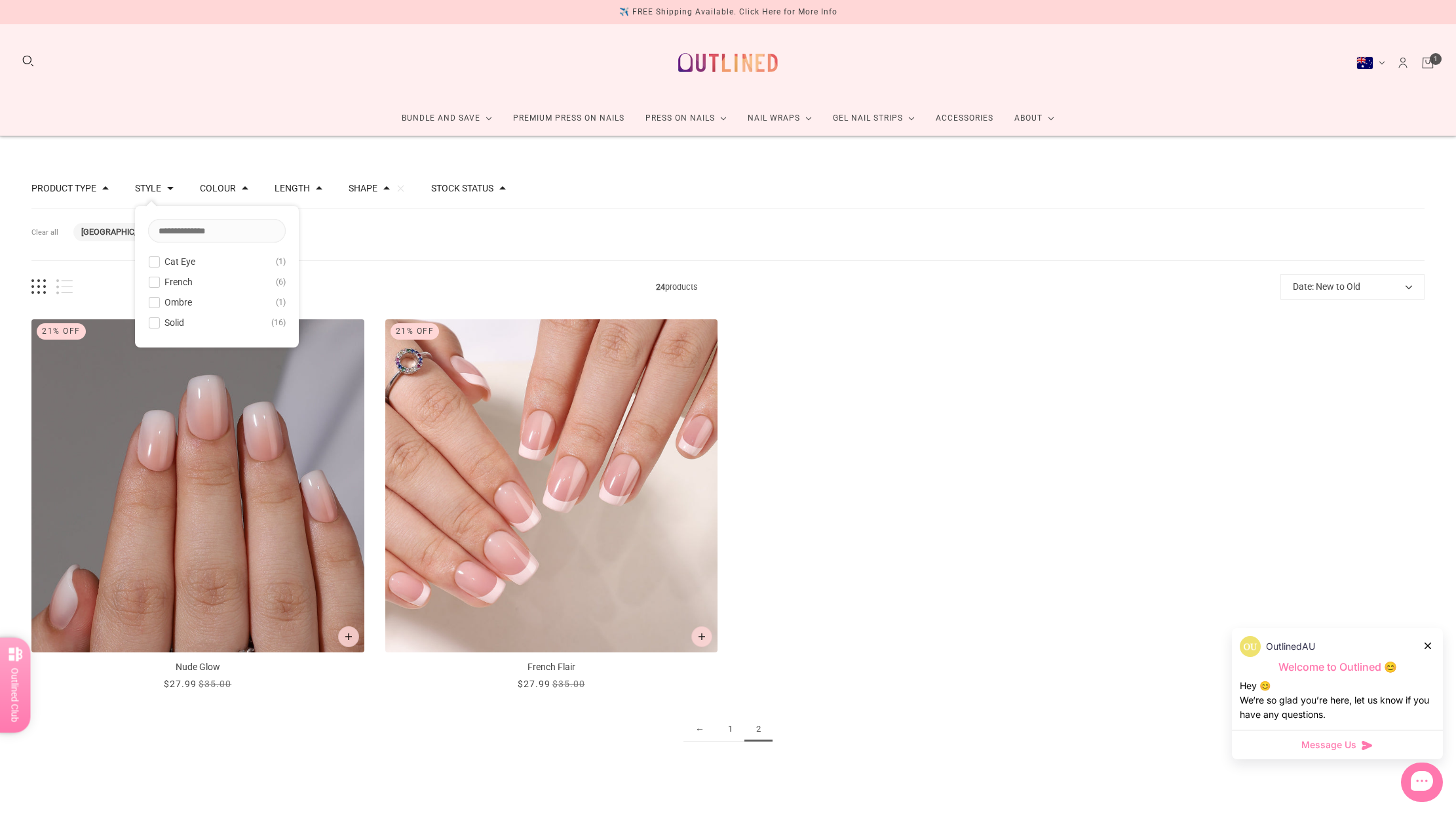
click at [151, 179] on div "Style Cat Eye 1 French 6 Ombre 1 Solid 16" at bounding box center [154, 182] width 39 height 27
click at [675, 153] on link "Manicure" at bounding box center [675, 153] width 80 height 25
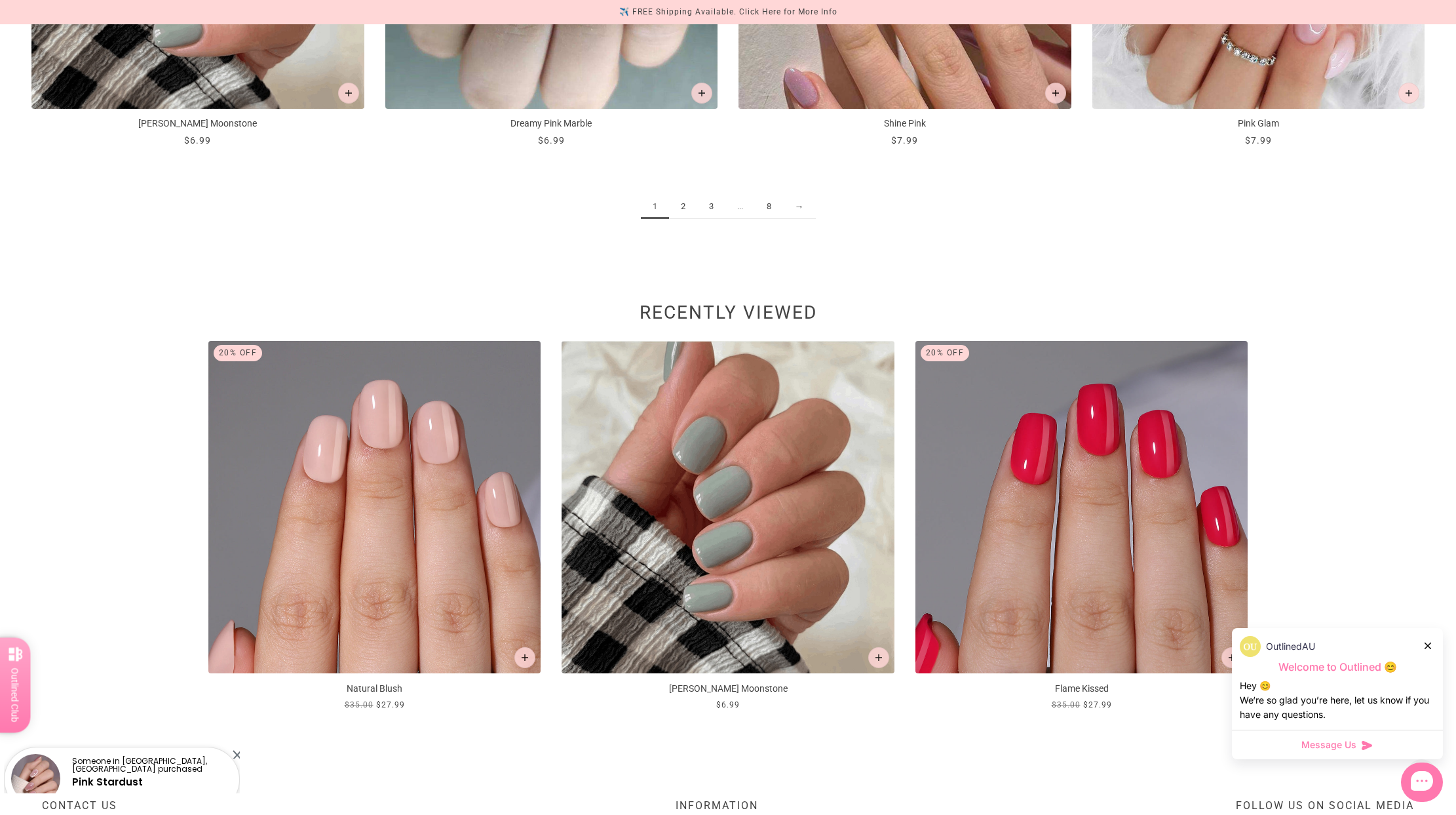
scroll to position [2455, 0]
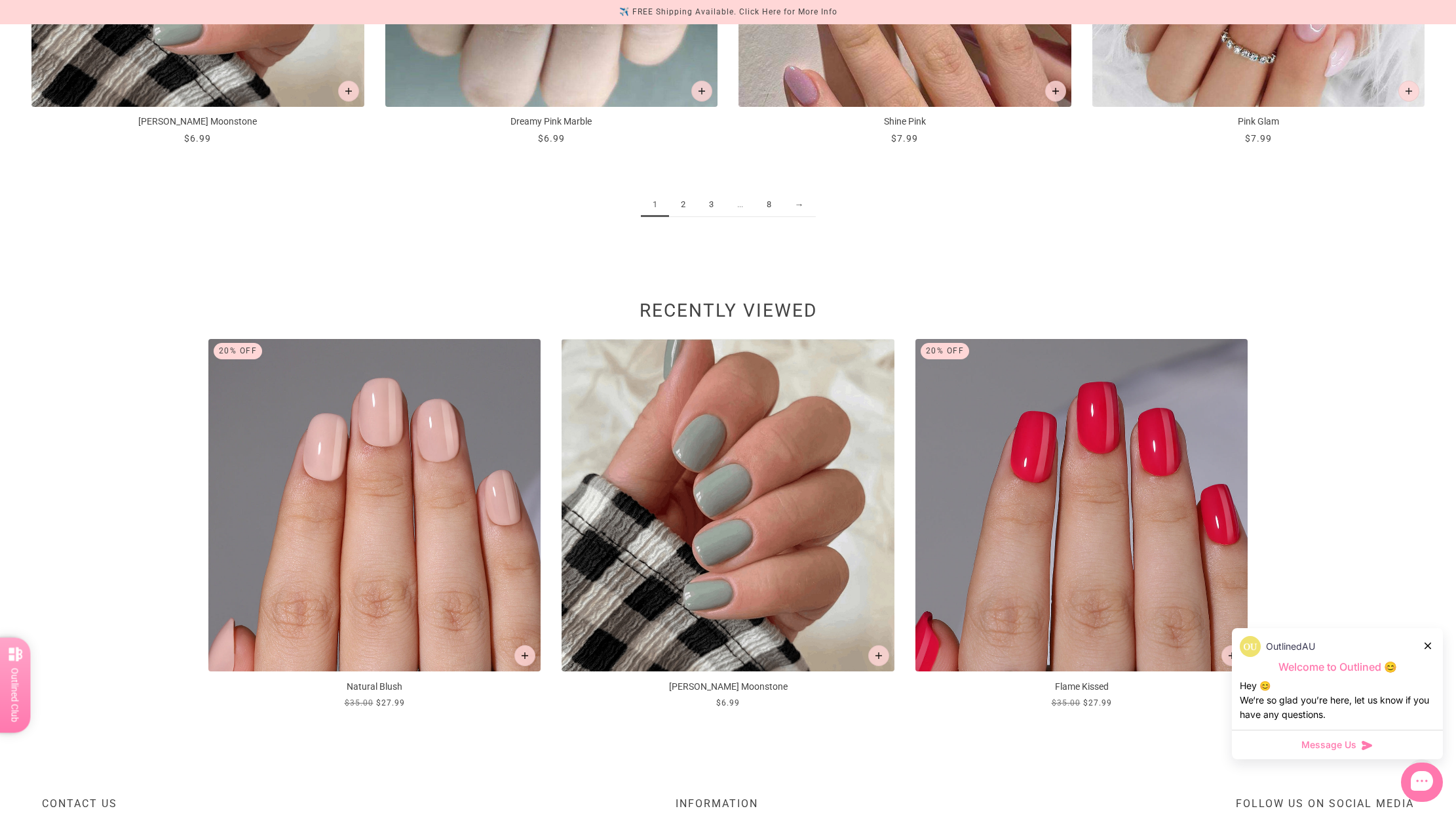
click at [679, 205] on link "2" at bounding box center [683, 205] width 28 height 25
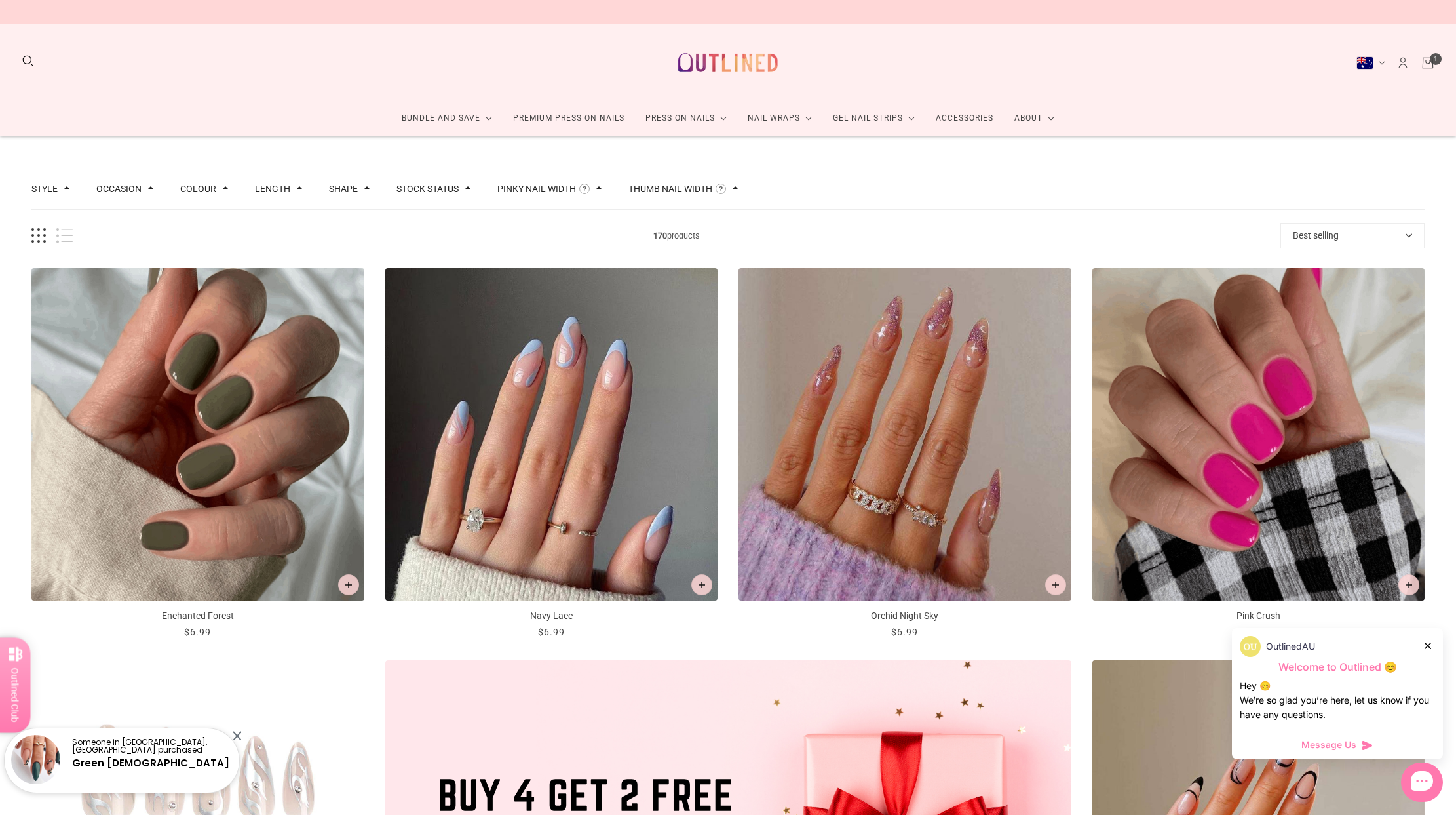
click at [1237, 356] on img "Pink Crush" at bounding box center [1258, 434] width 333 height 333
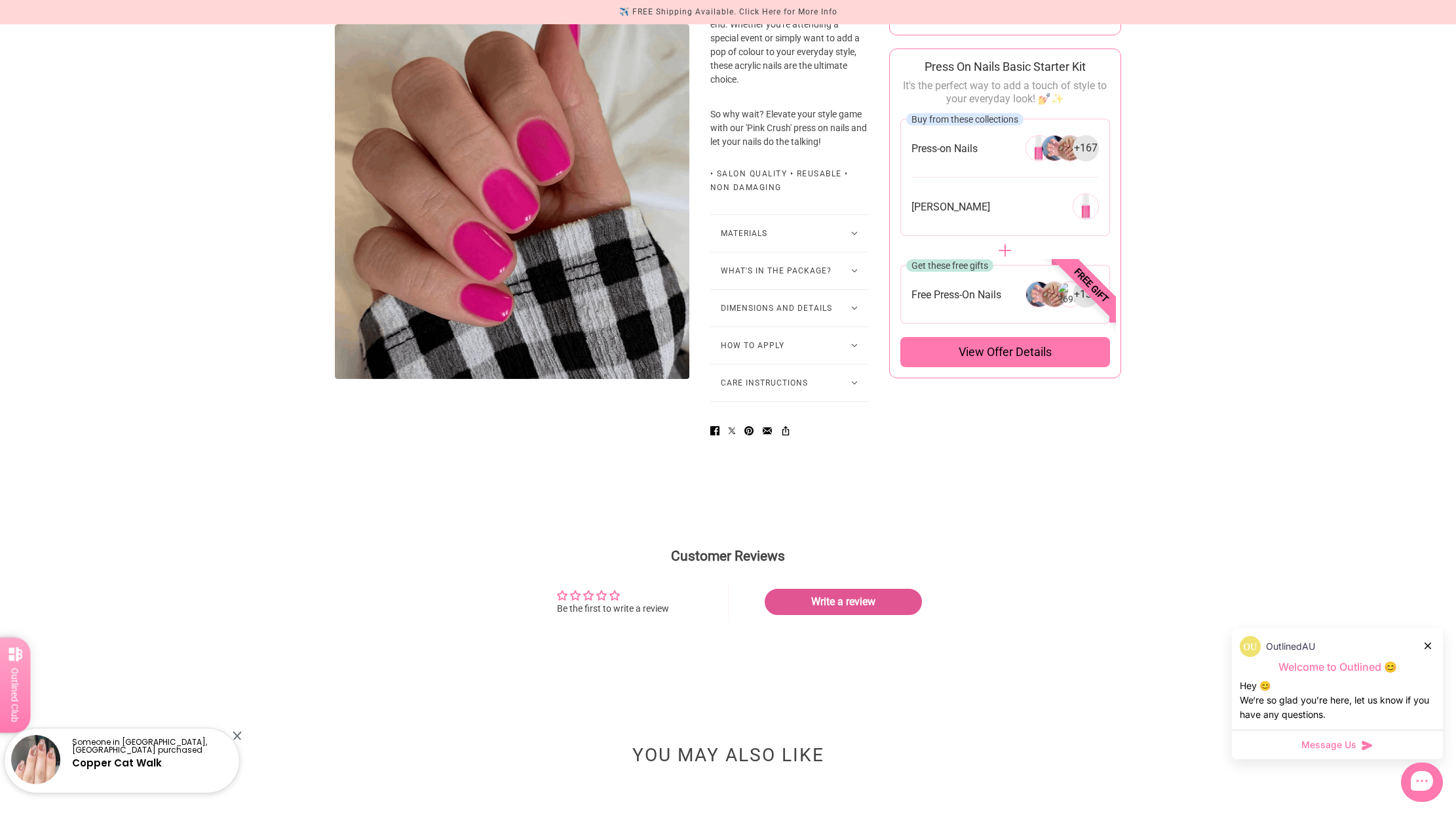
scroll to position [688, 0]
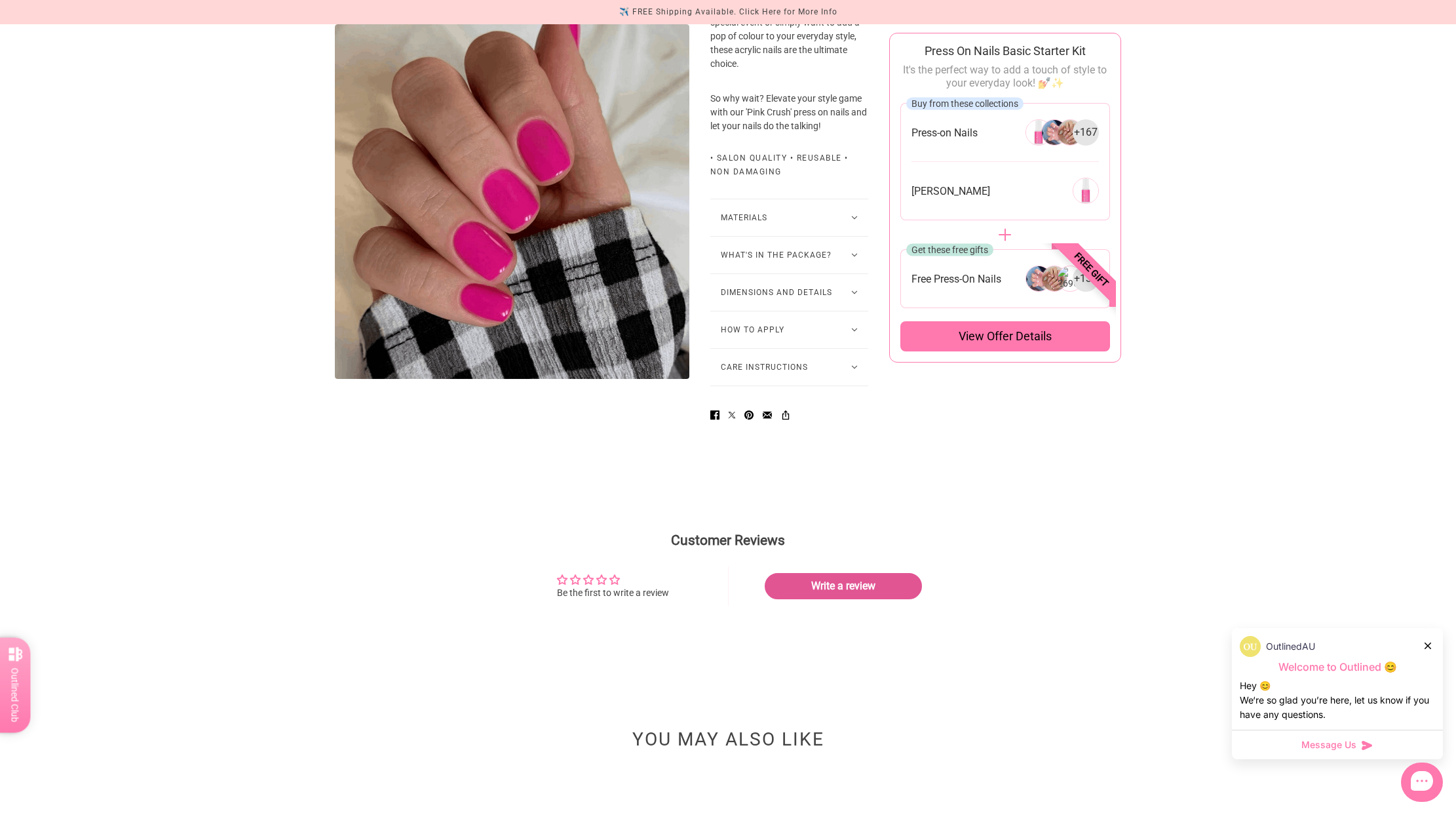
click at [851, 236] on button "Materials" at bounding box center [789, 217] width 158 height 36
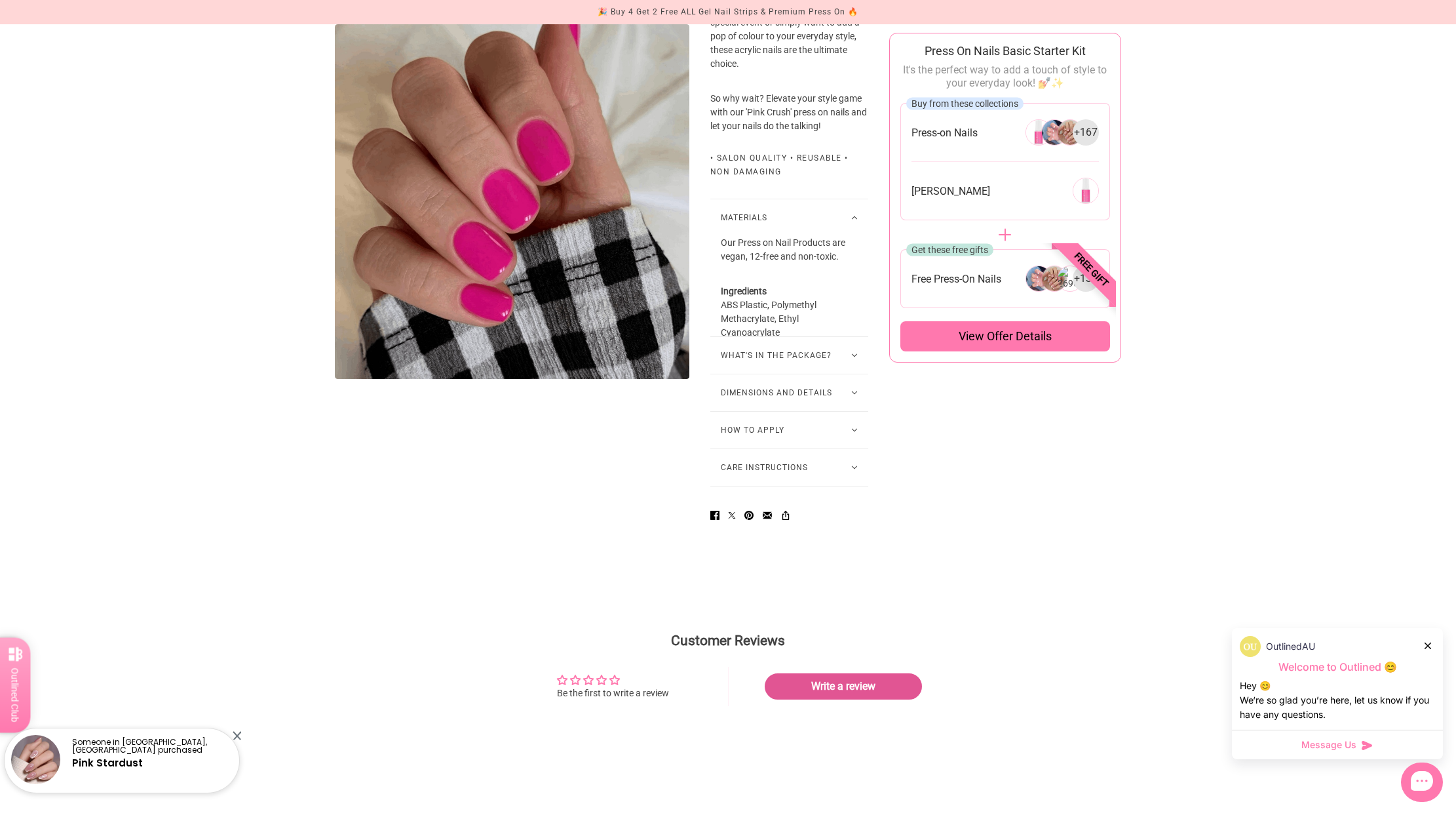
click at [855, 357] on icon at bounding box center [854, 355] width 7 height 4
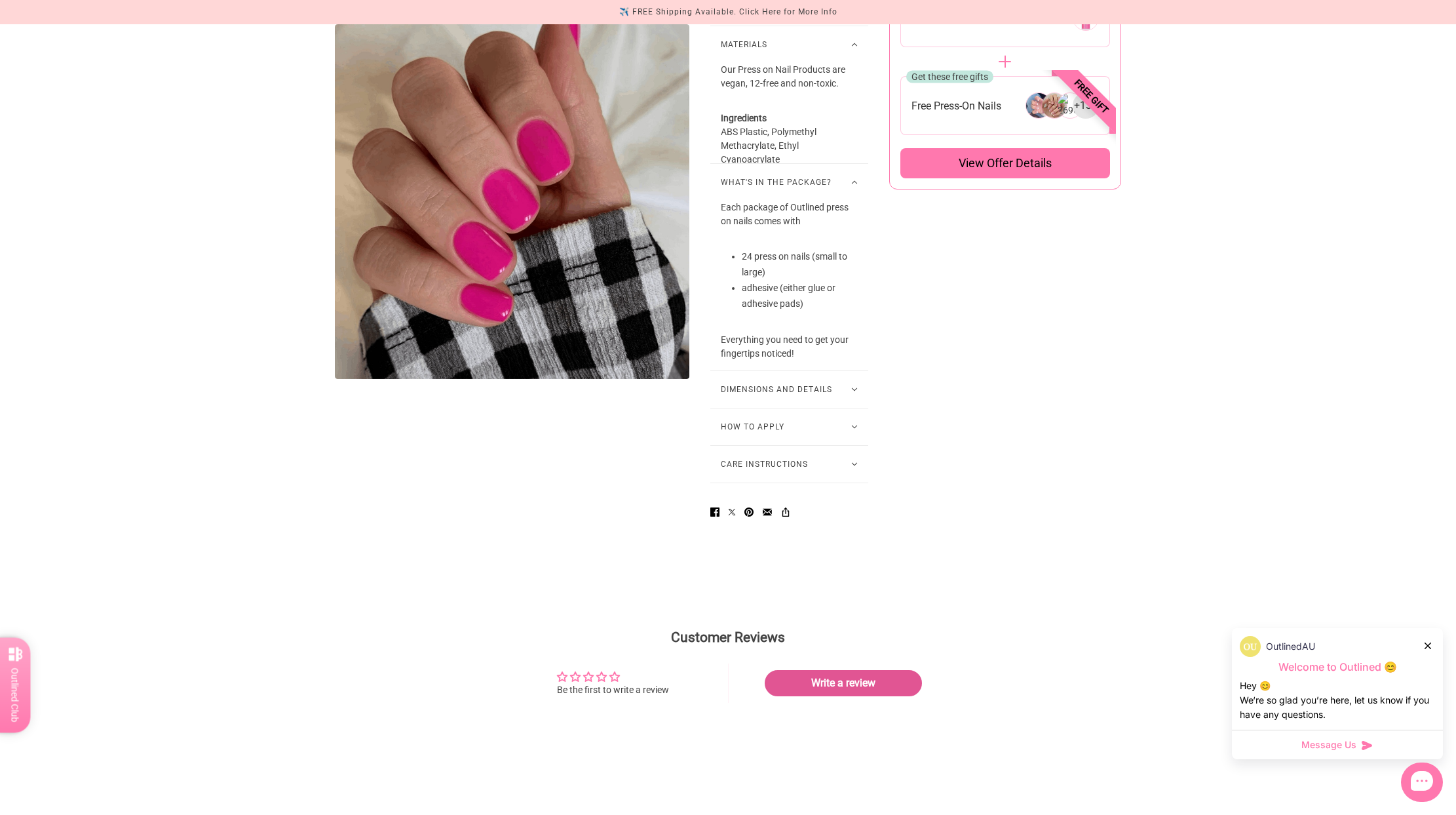
scroll to position [881, 0]
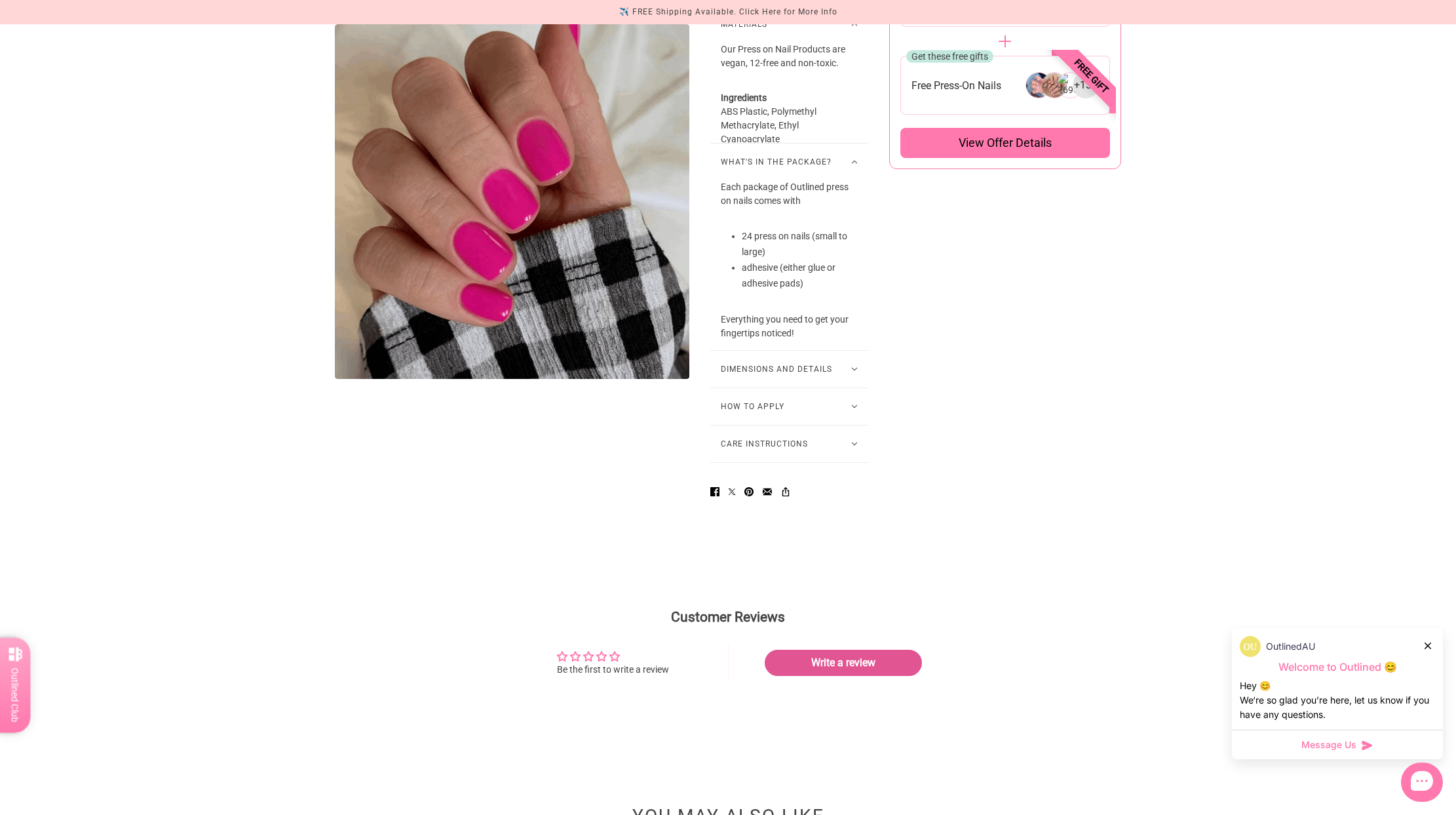
click at [830, 415] on button "How to Apply" at bounding box center [789, 406] width 158 height 36
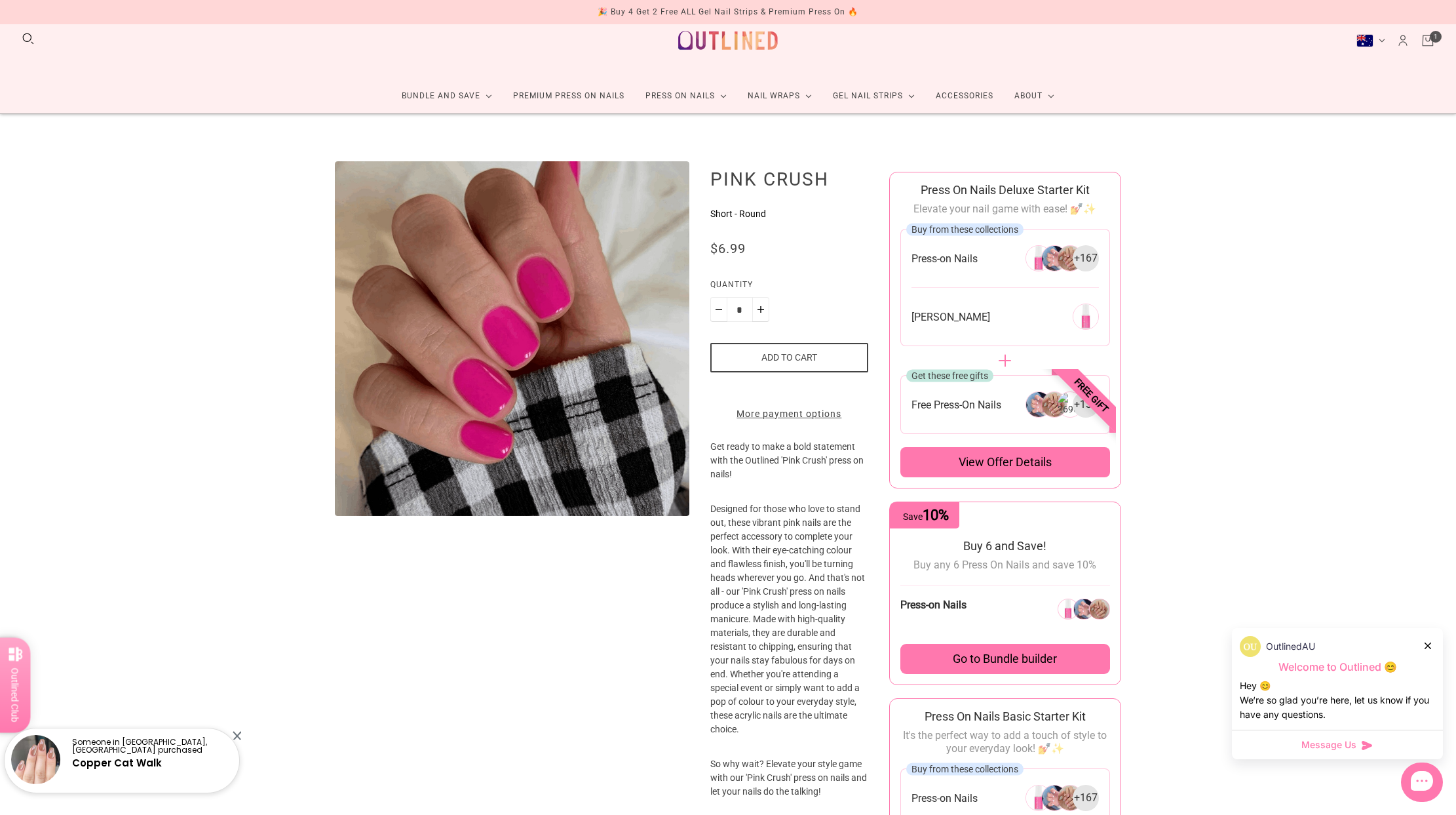
scroll to position [17, 0]
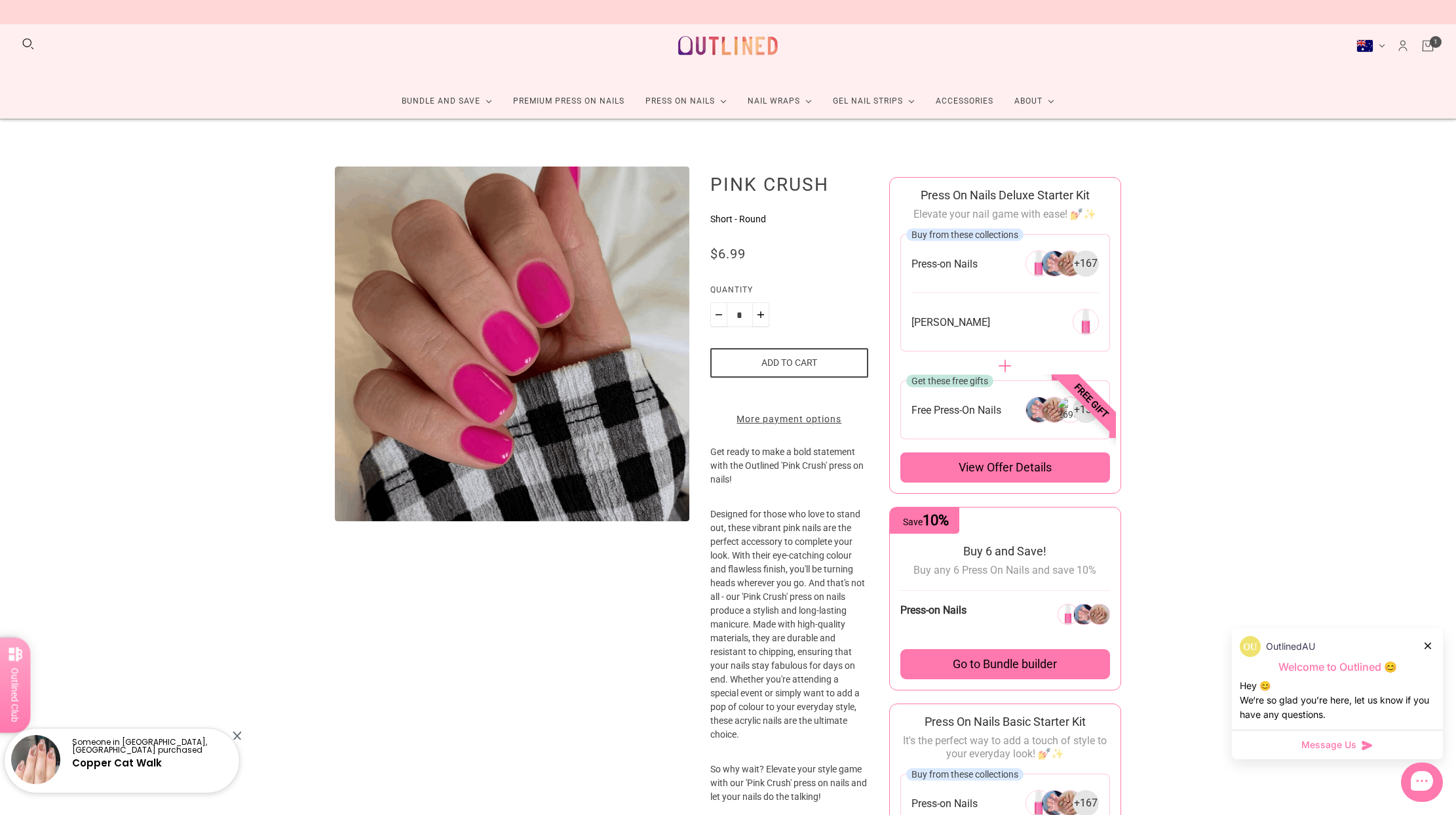
click at [792, 356] on button "Add to cart" at bounding box center [789, 363] width 158 height 30
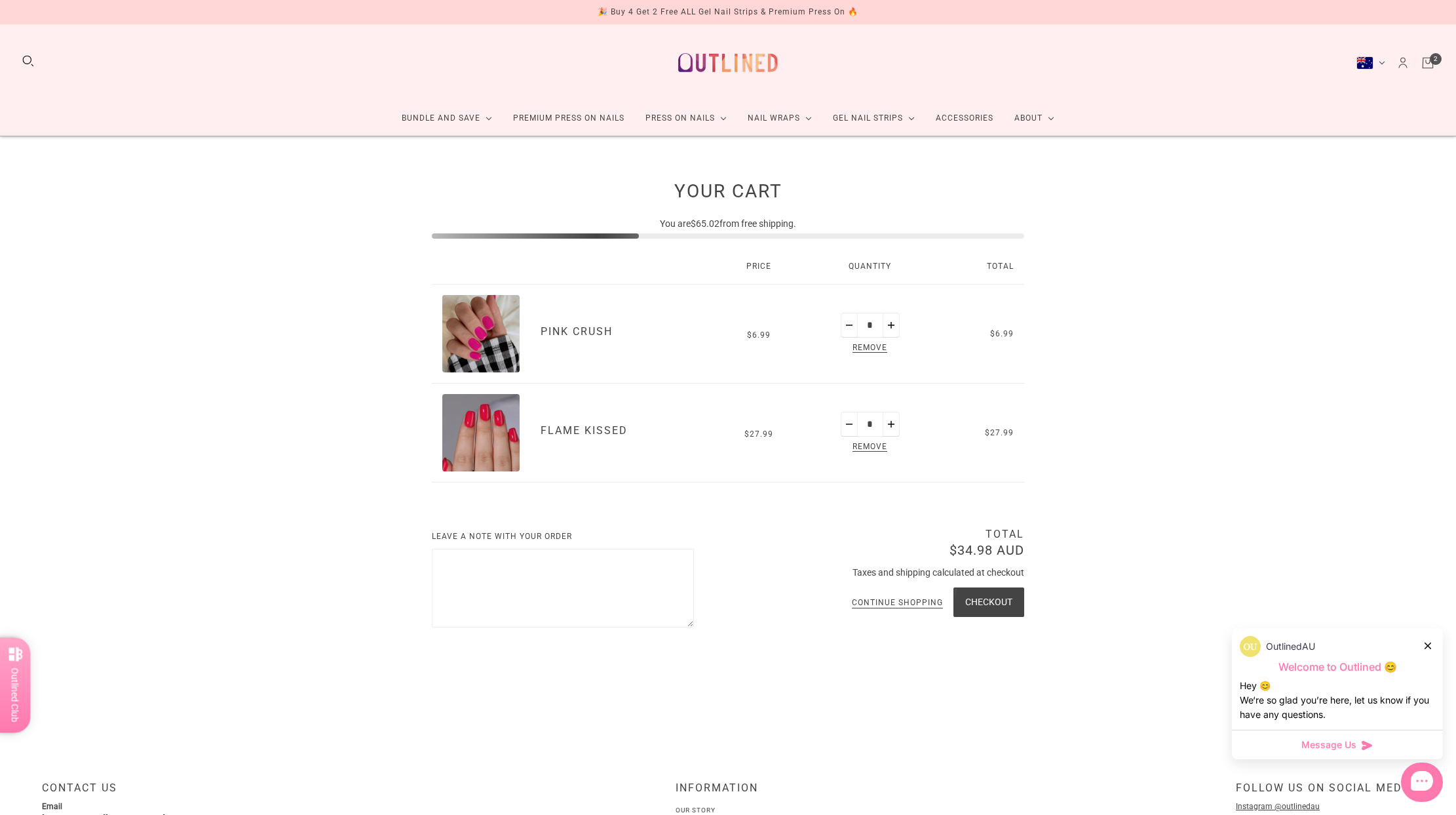
click at [870, 447] on span "Remove" at bounding box center [870, 447] width 40 height 15
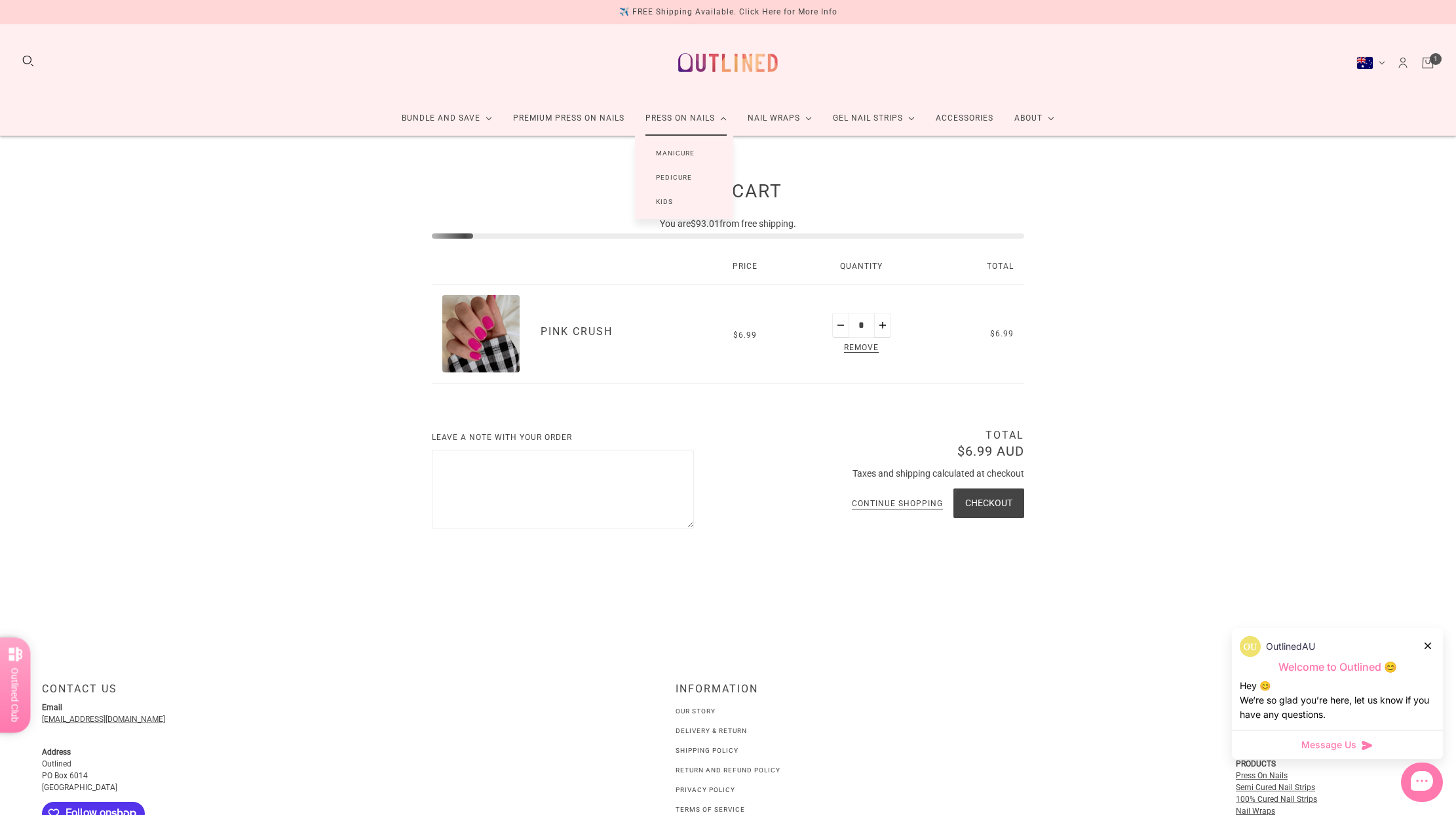
click at [680, 153] on link "Manicure" at bounding box center [675, 153] width 80 height 25
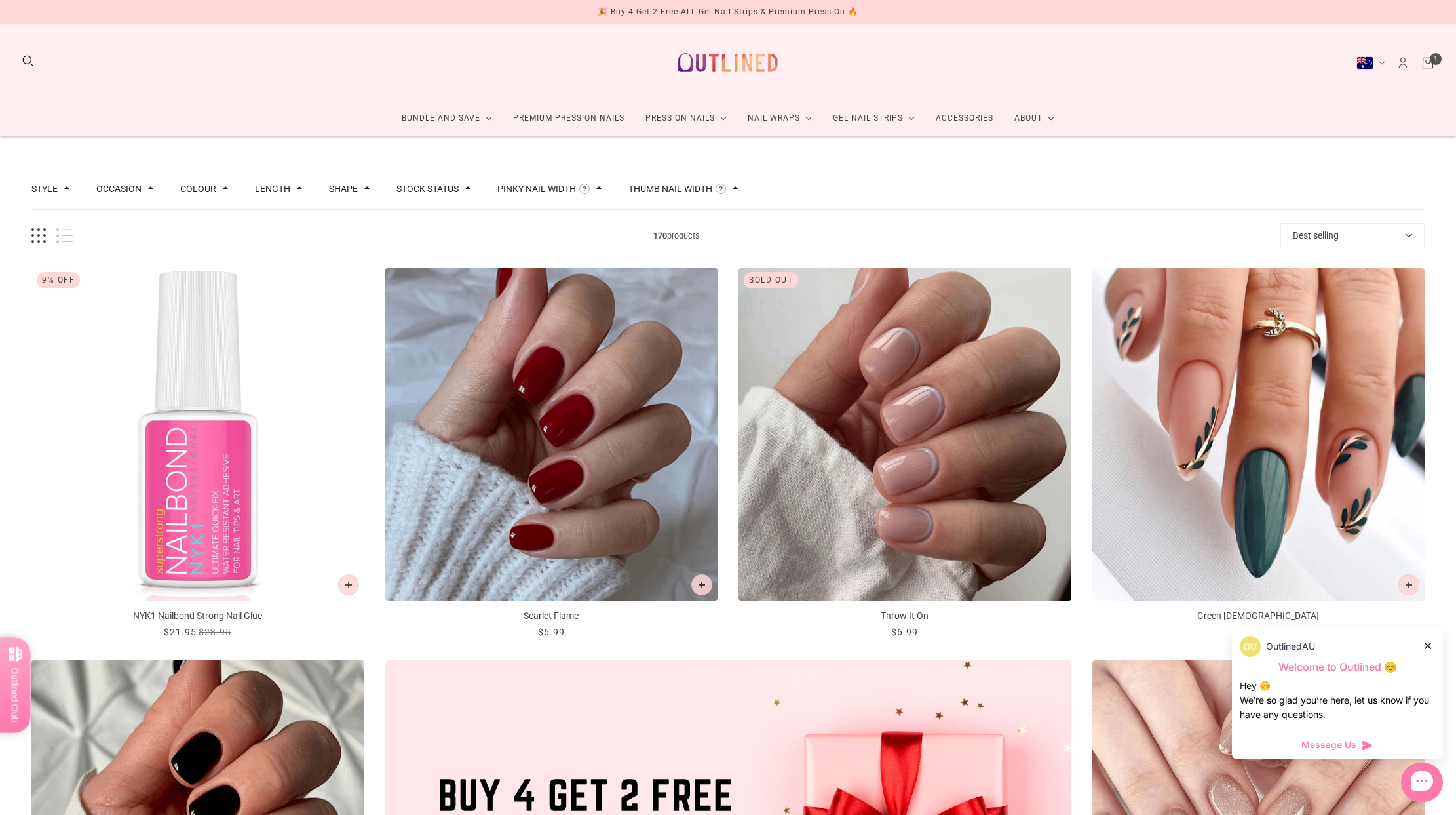
click at [274, 185] on button "Length" at bounding box center [273, 189] width 36 height 9
click at [275, 250] on span at bounding box center [274, 252] width 10 height 10
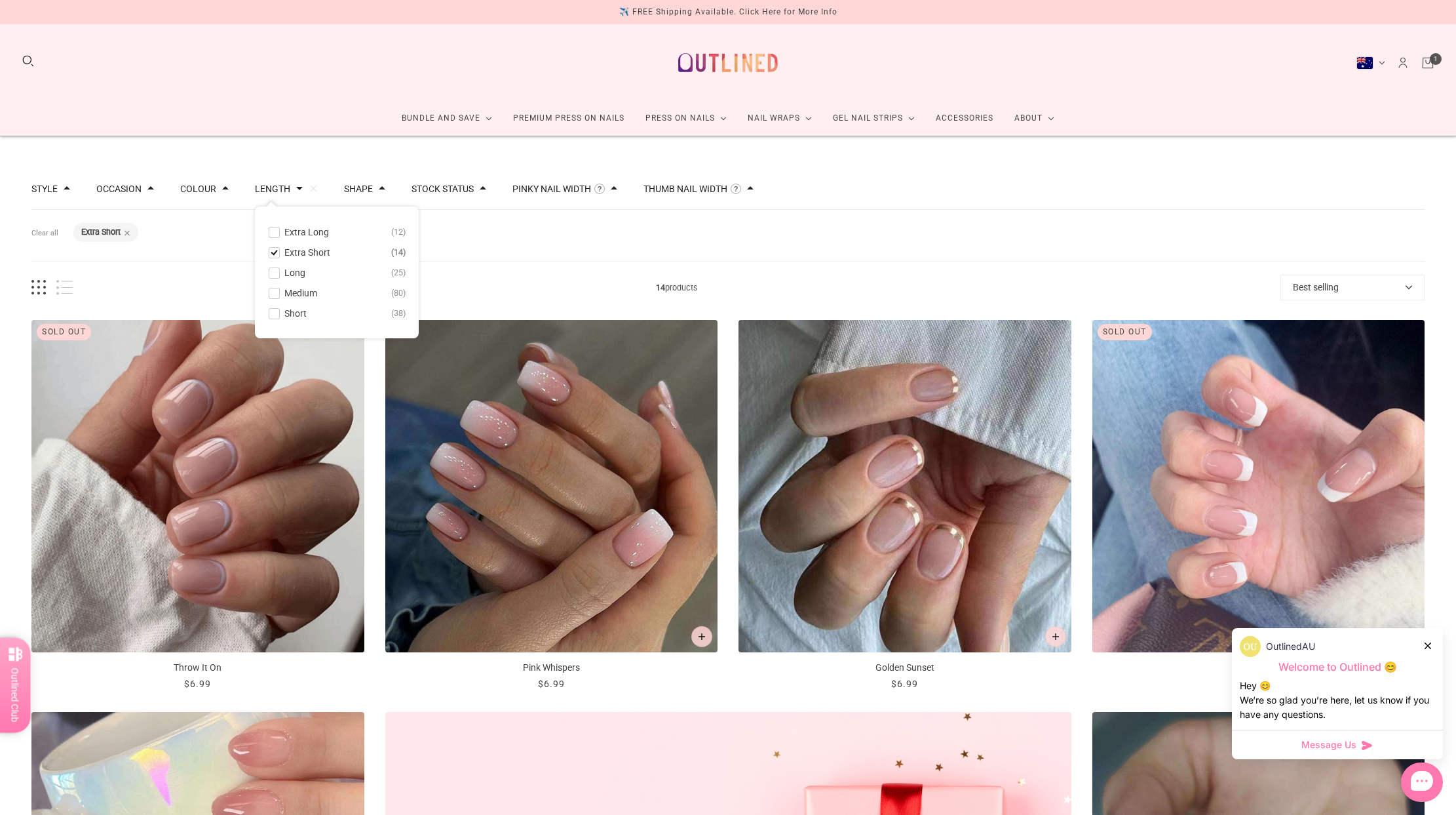
click at [677, 246] on div "Filters Clear all Length: Extra Short" at bounding box center [728, 236] width 1394 height 52
click at [280, 187] on button "Length" at bounding box center [273, 189] width 36 height 9
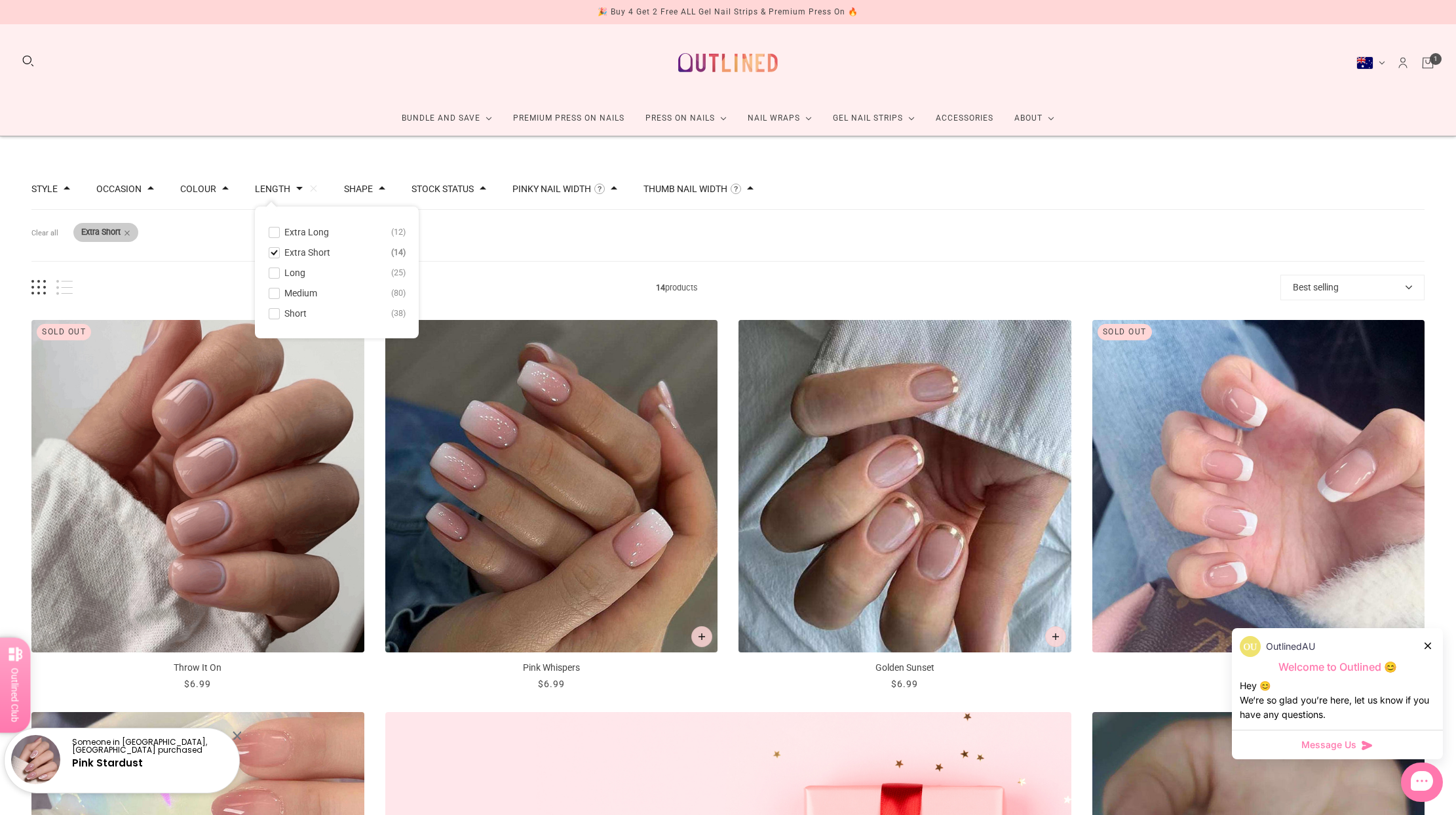
click at [132, 232] on div "Length: Extra Short" at bounding box center [106, 232] width 65 height 19
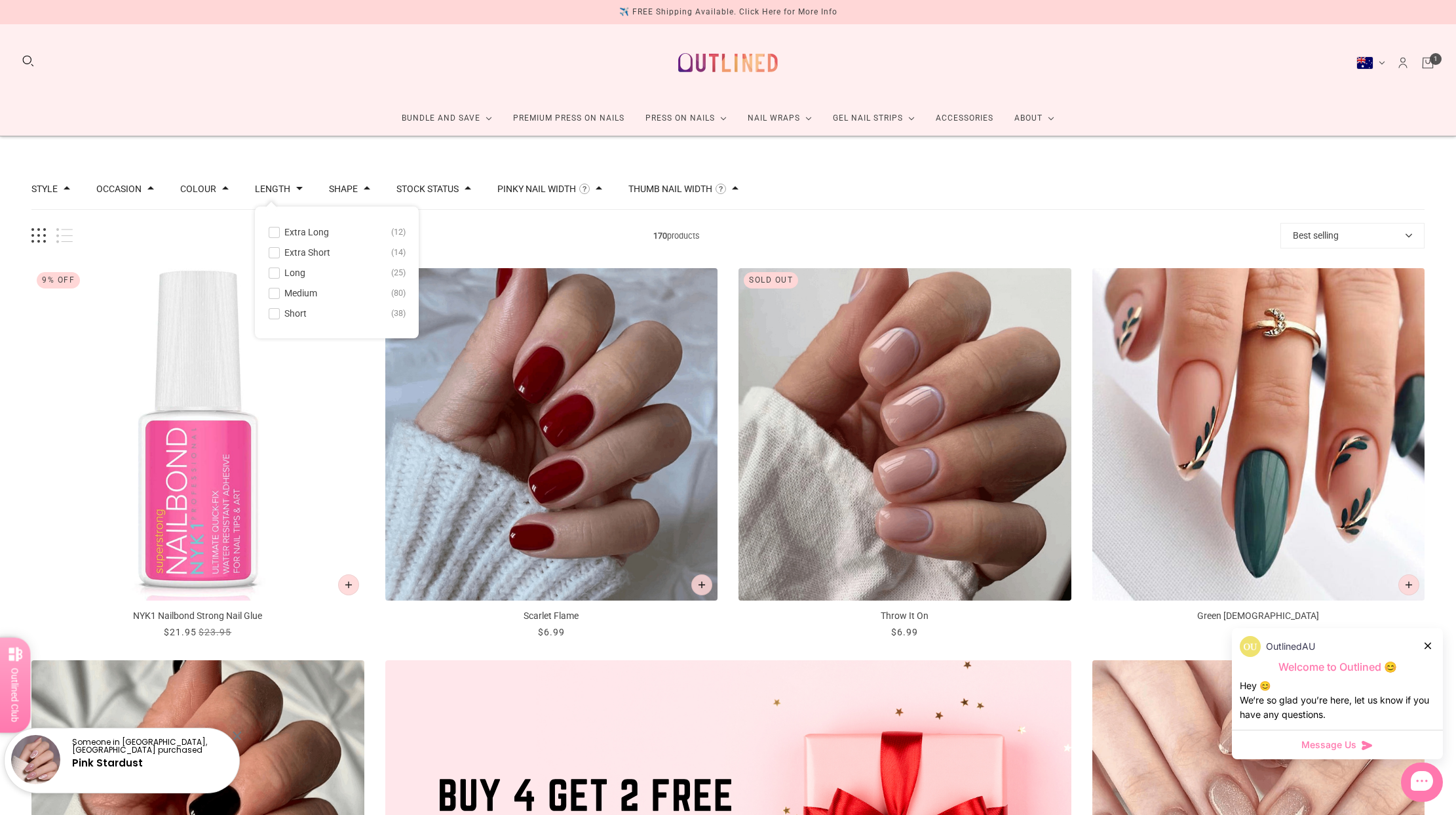
click at [275, 309] on span at bounding box center [274, 313] width 10 height 10
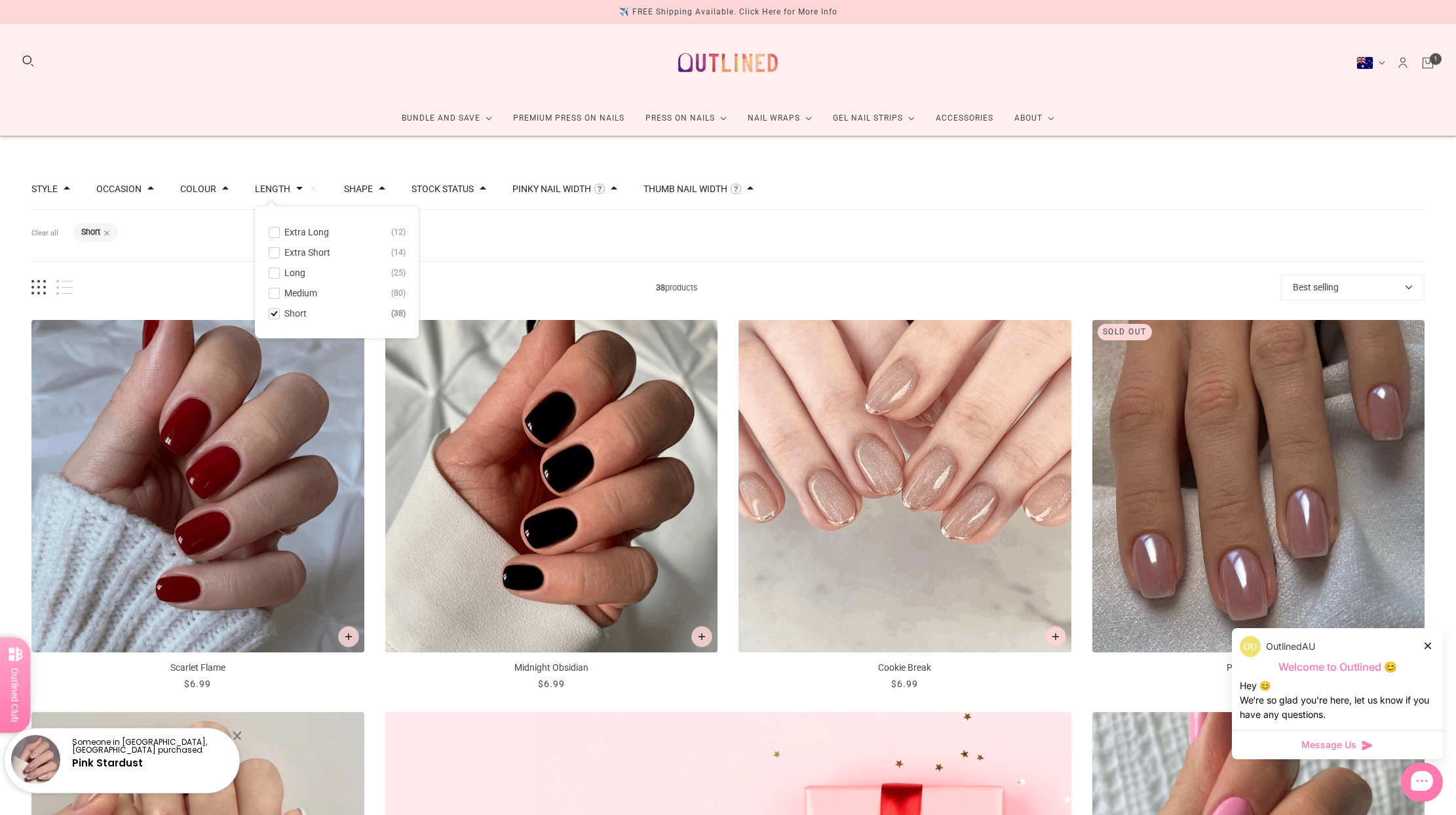
click at [569, 248] on div "Filters Clear all Length: Short" at bounding box center [728, 236] width 1394 height 52
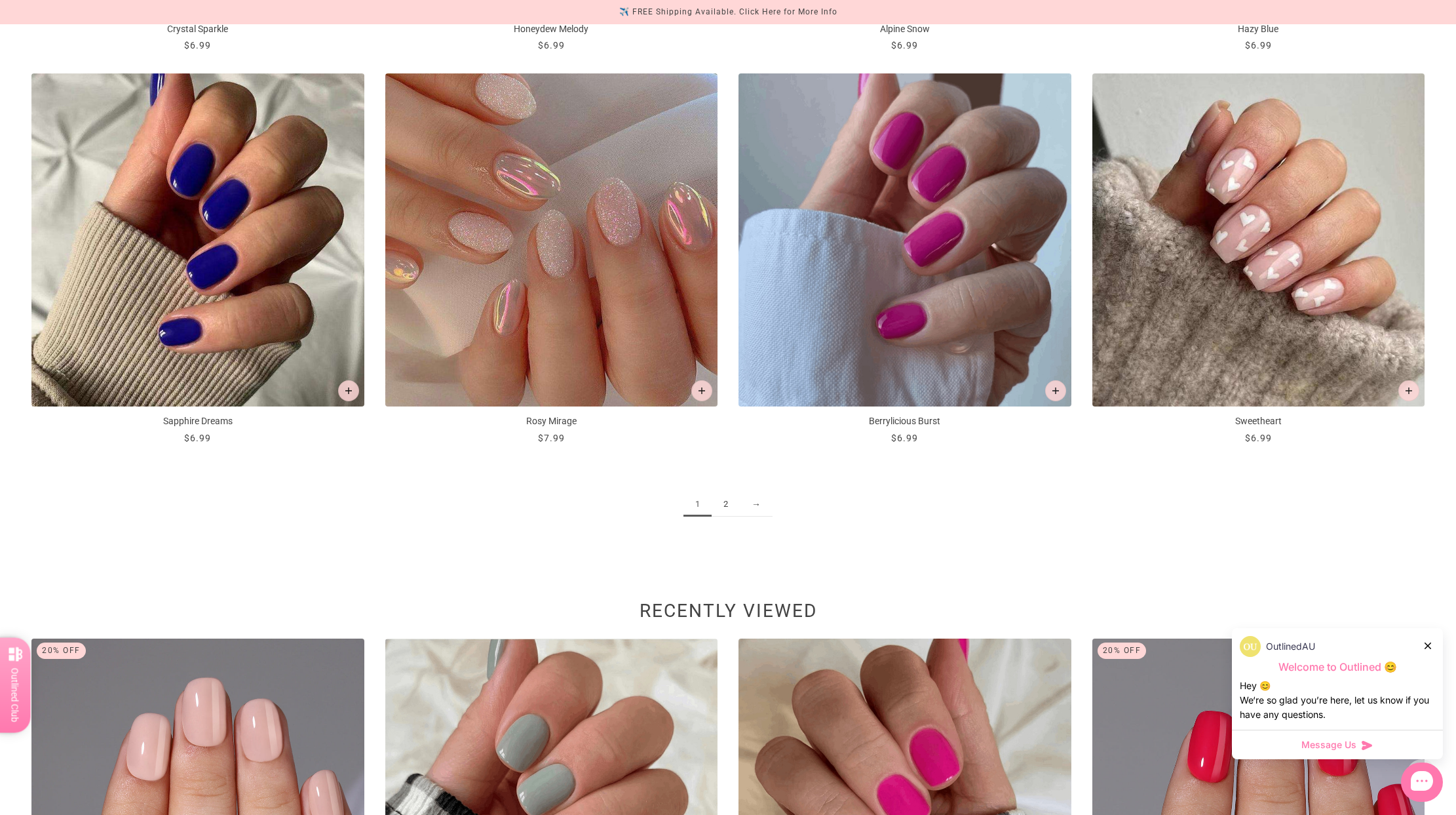
scroll to position [2213, 0]
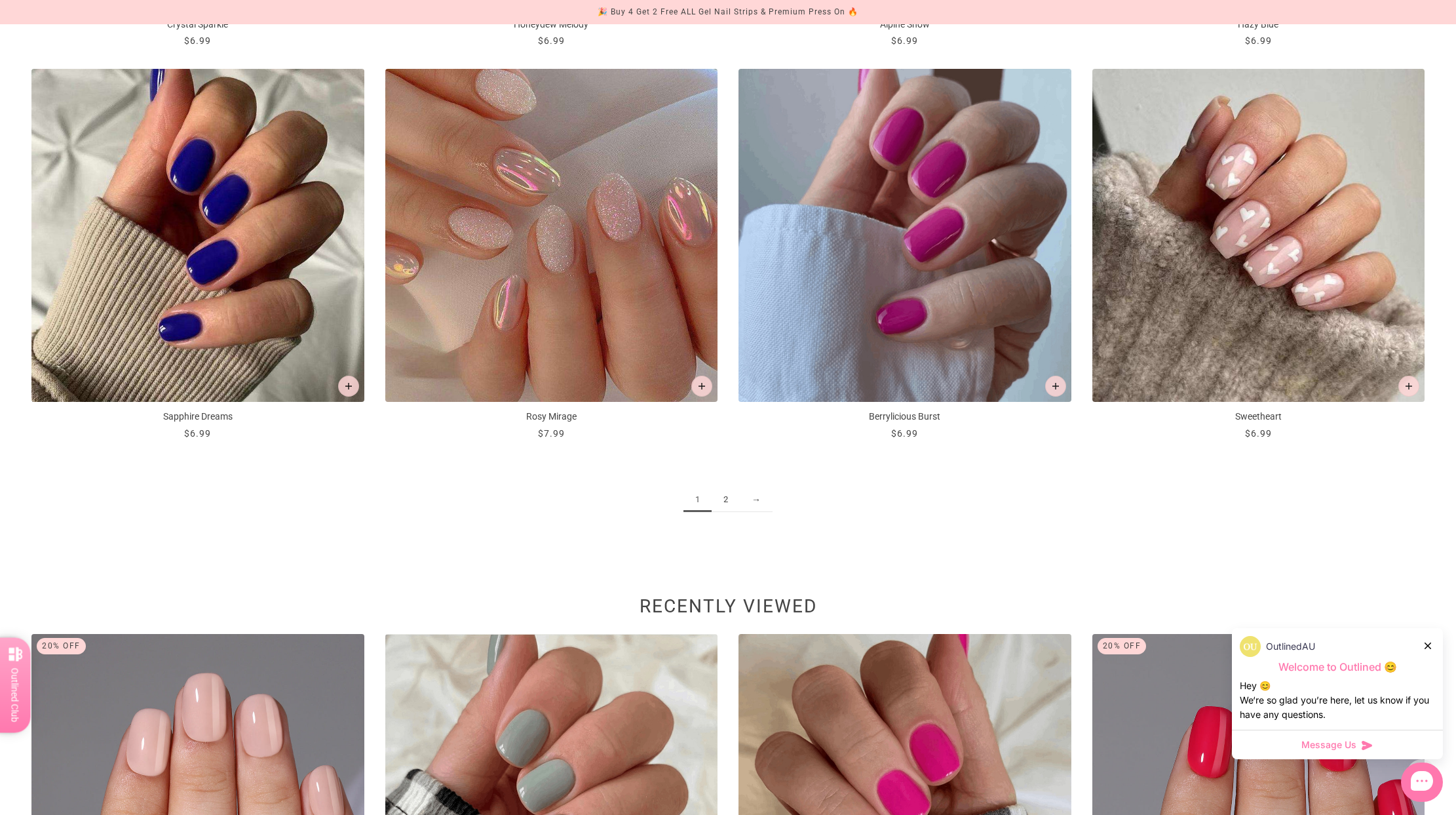
click at [725, 499] on link "2" at bounding box center [726, 499] width 28 height 25
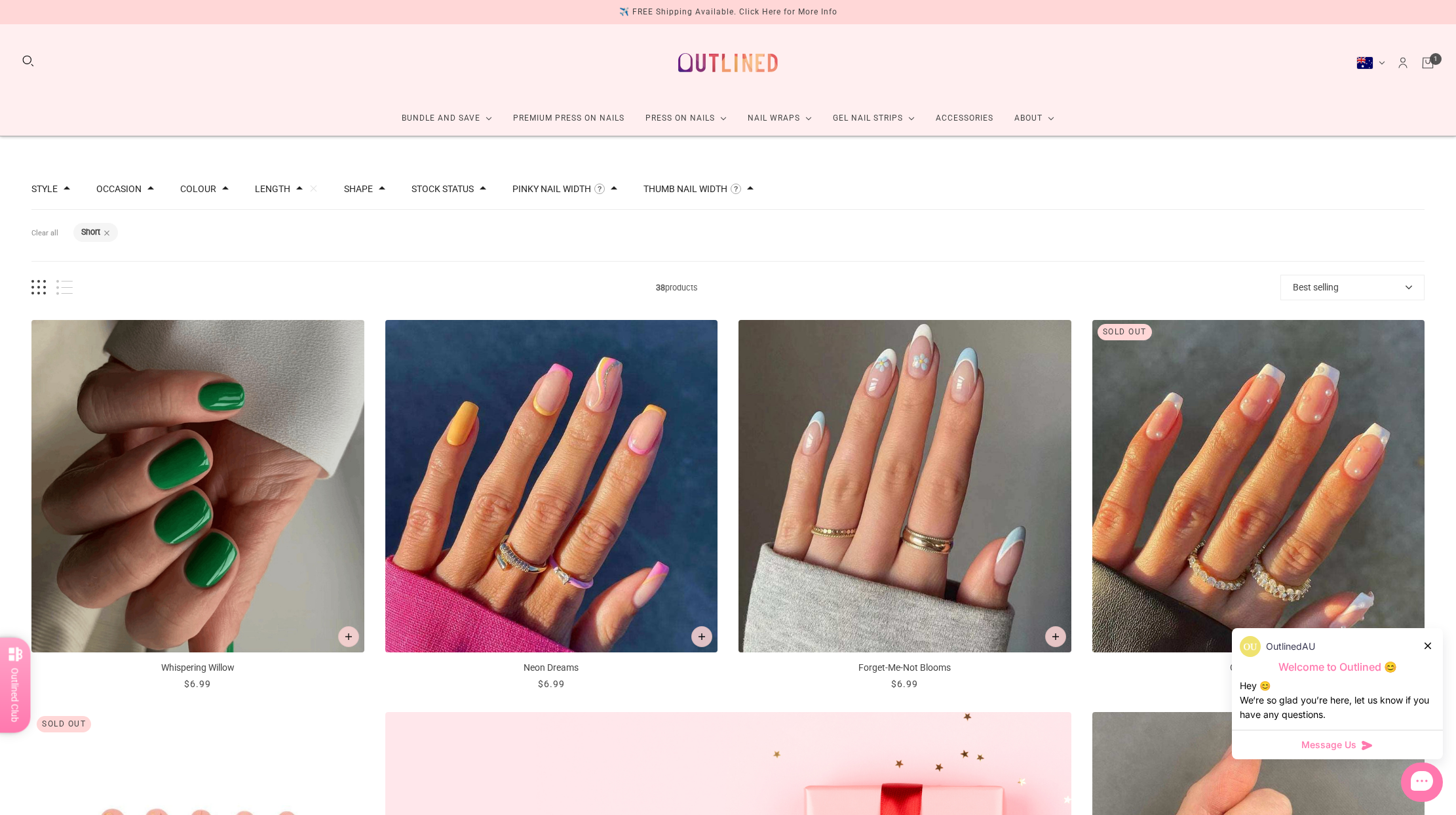
click at [1428, 63] on icon "Cart" at bounding box center [1428, 61] width 4 height 4
